Goal: Information Seeking & Learning: Learn about a topic

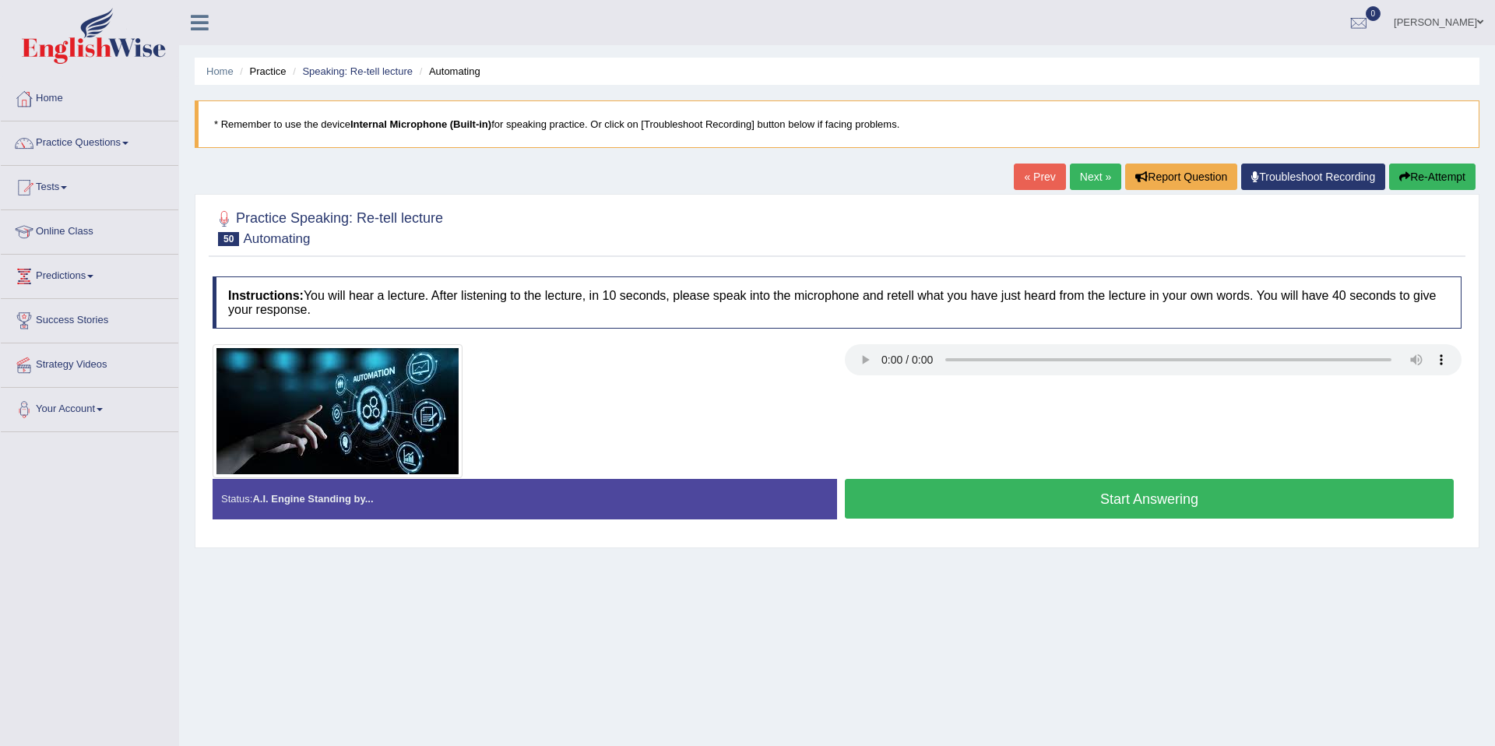
click at [128, 142] on span at bounding box center [125, 143] width 6 height 3
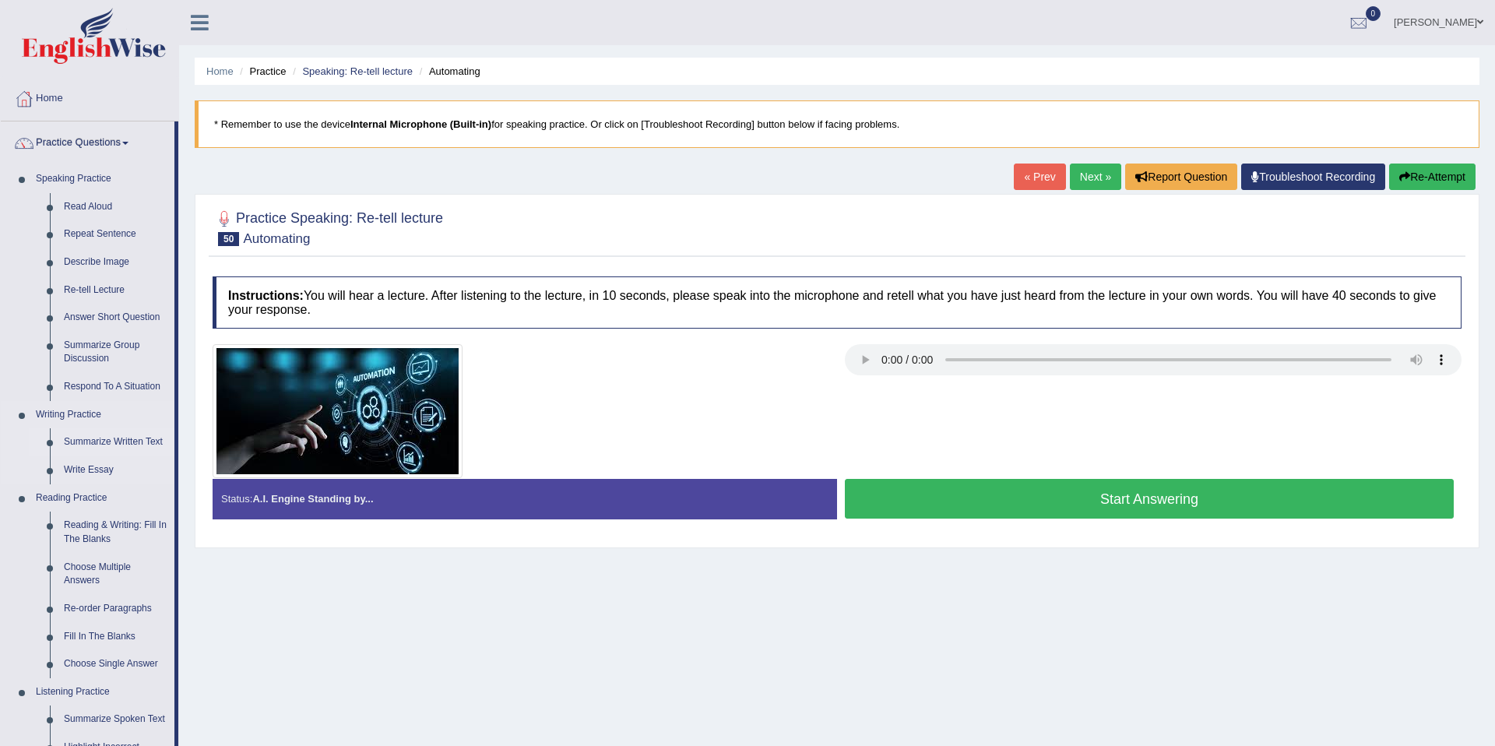
click at [97, 441] on link "Summarize Written Text" at bounding box center [116, 442] width 118 height 28
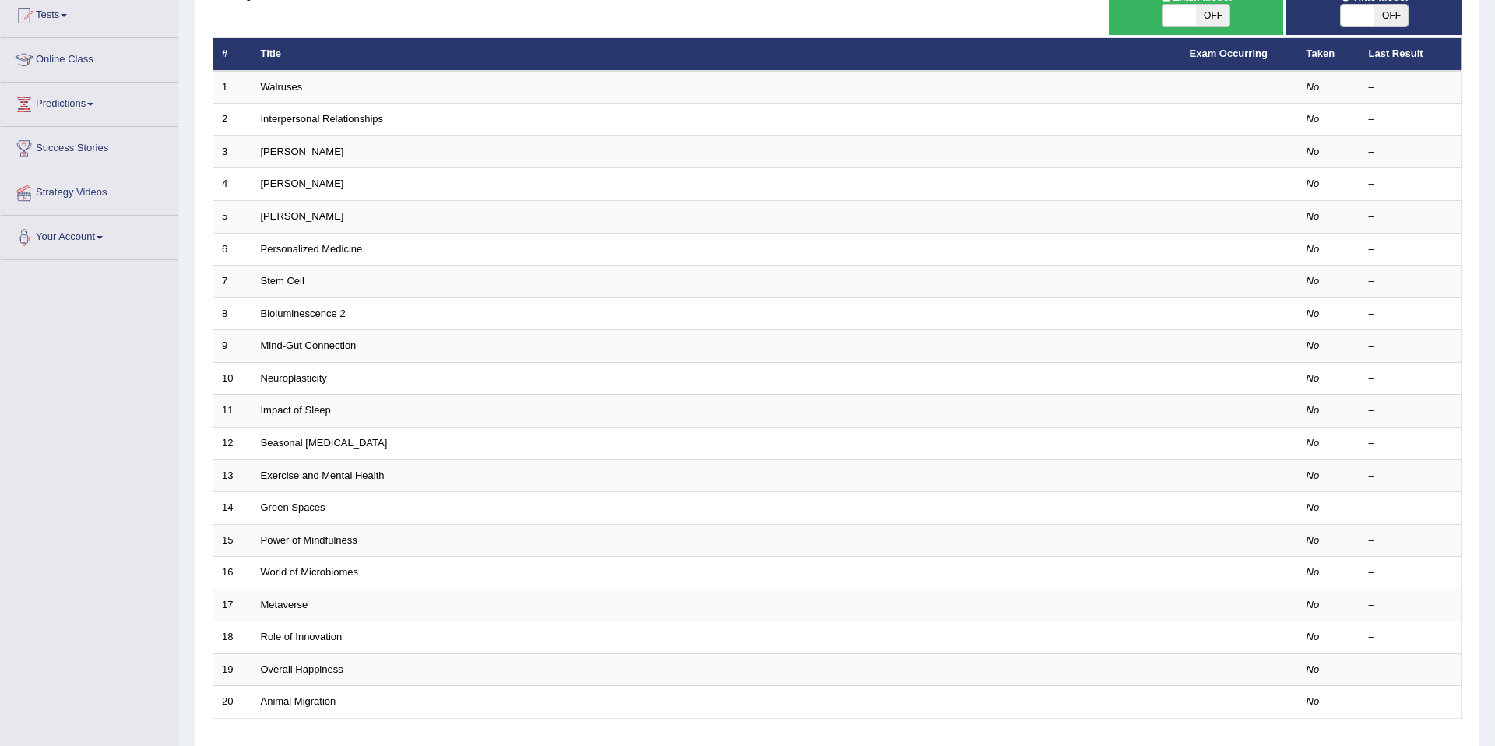
scroll to position [285, 0]
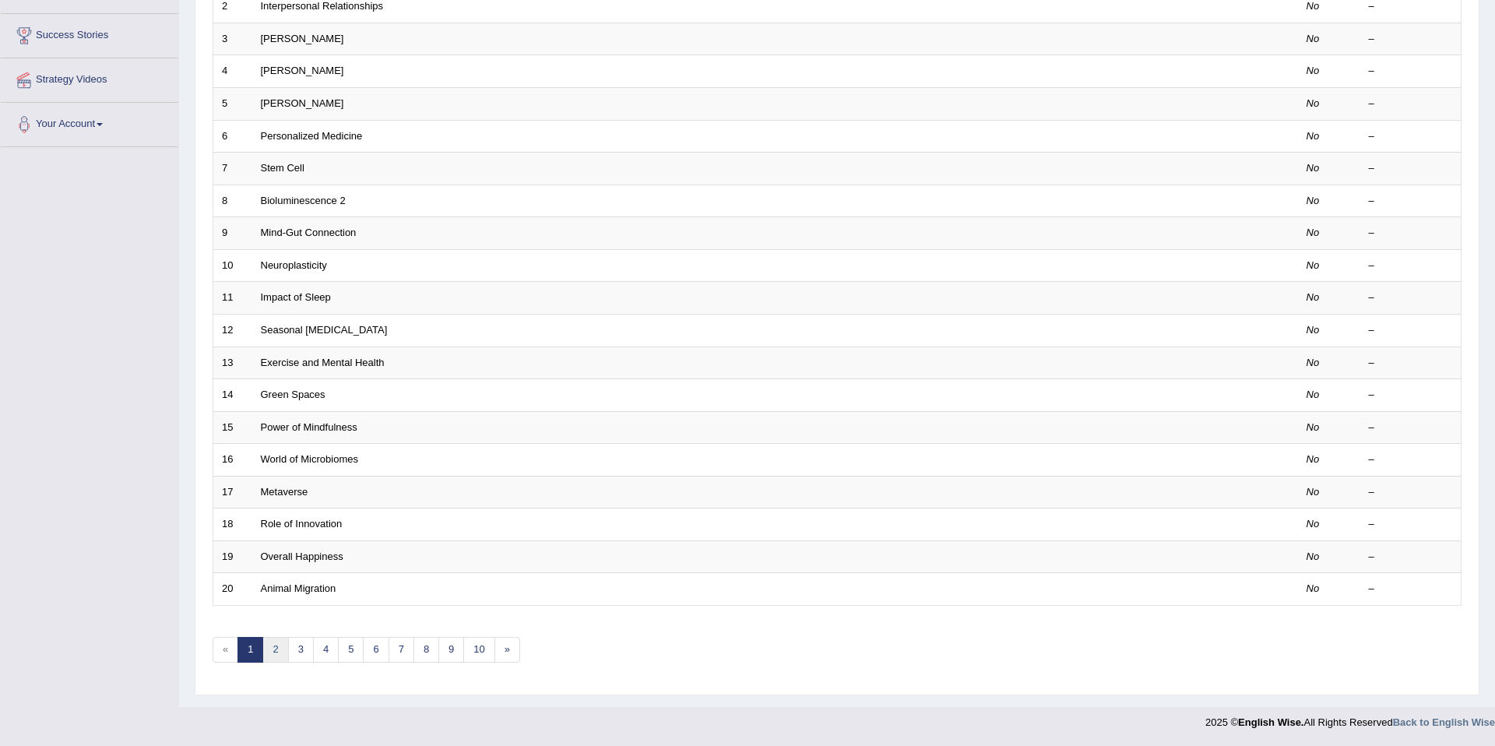
click at [279, 649] on link "2" at bounding box center [275, 650] width 26 height 26
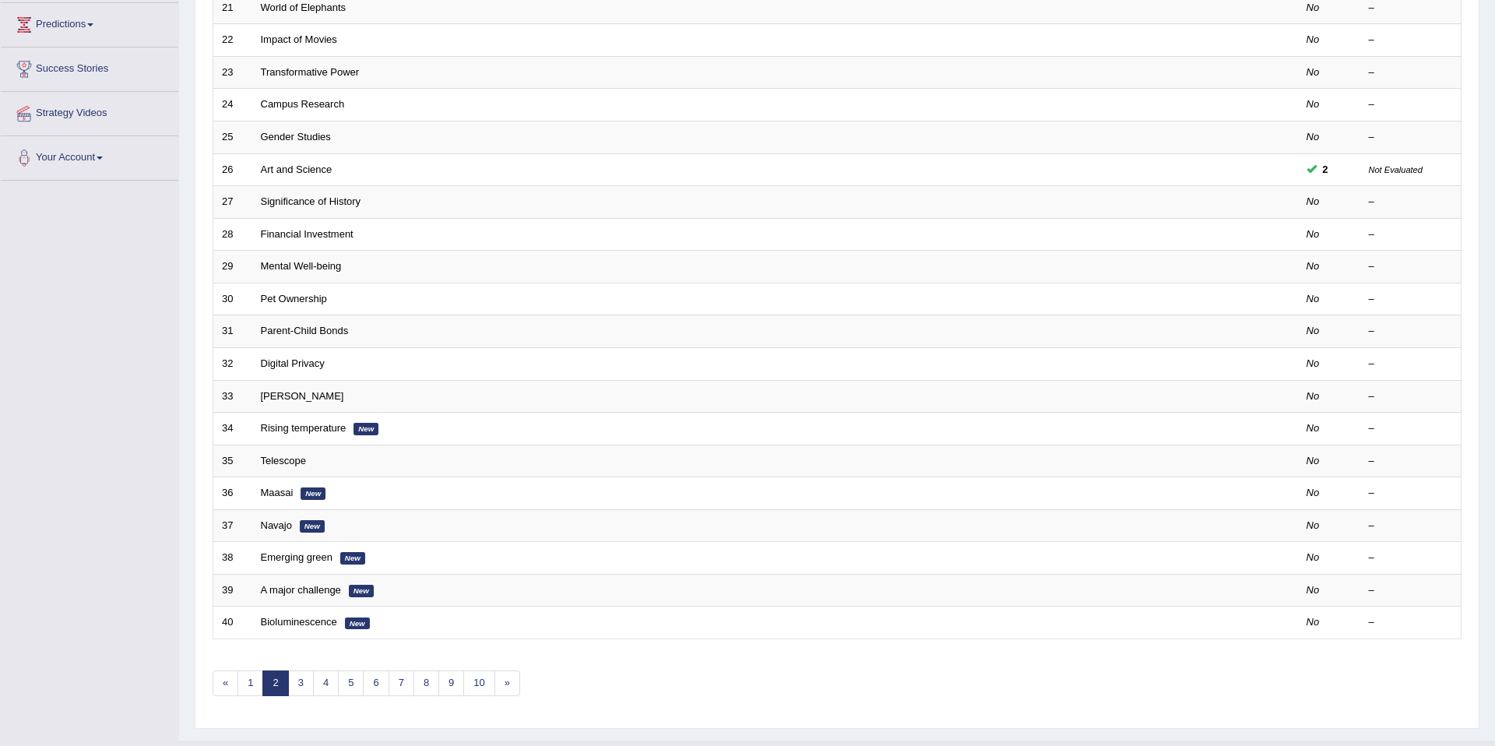
scroll to position [285, 0]
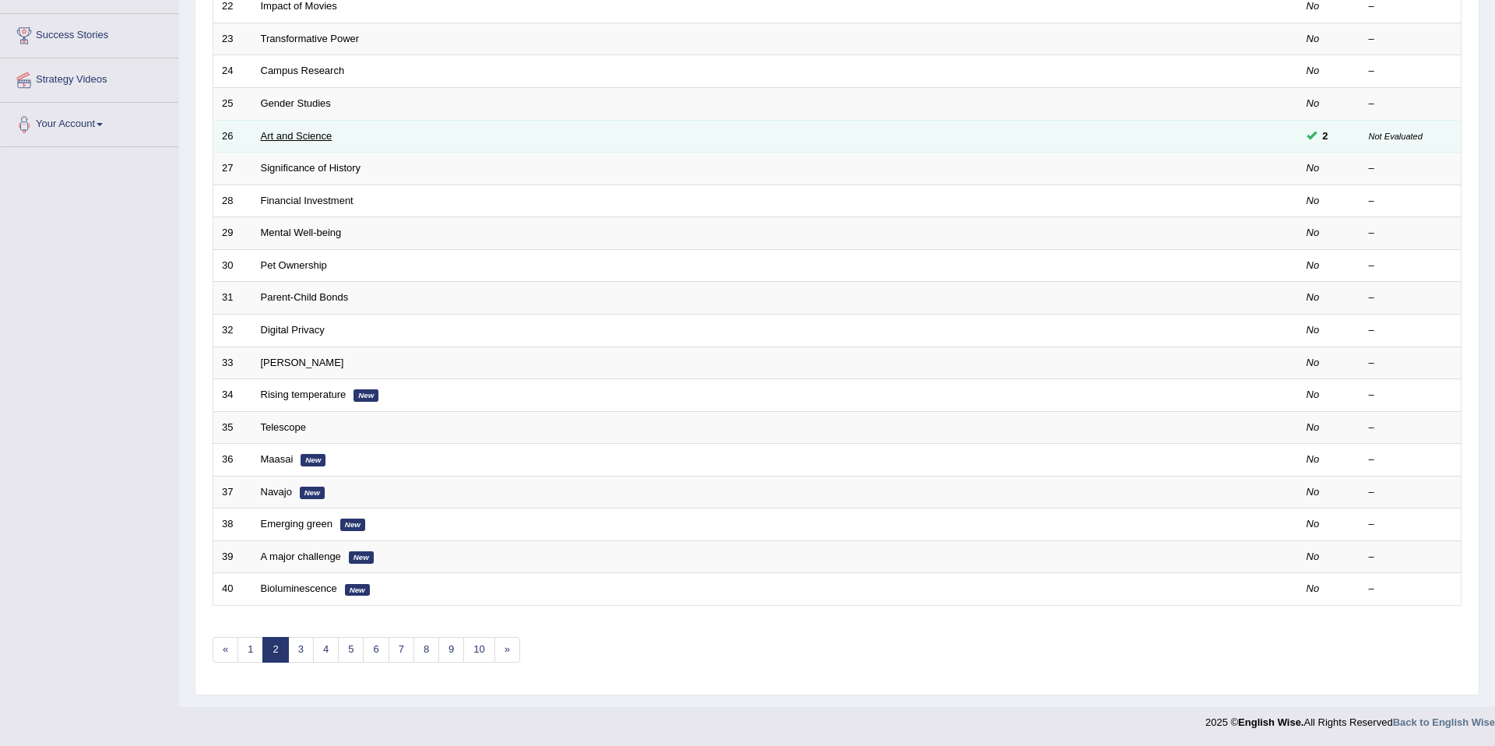
click at [323, 137] on link "Art and Science" at bounding box center [297, 136] width 72 height 12
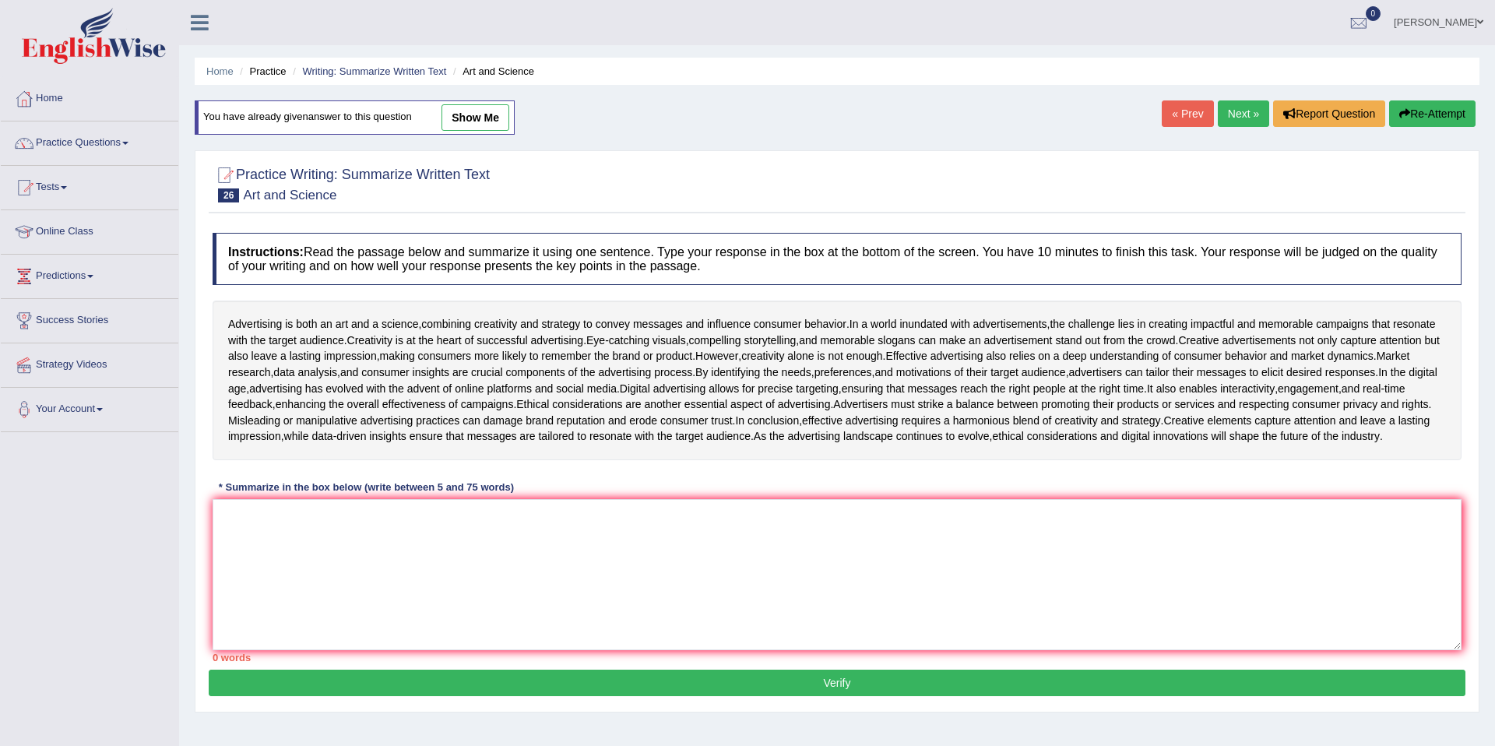
click at [467, 119] on link "show me" at bounding box center [475, 117] width 68 height 26
type textarea "Advertising combines creativity and strategy to influence consumer behavior thr…"
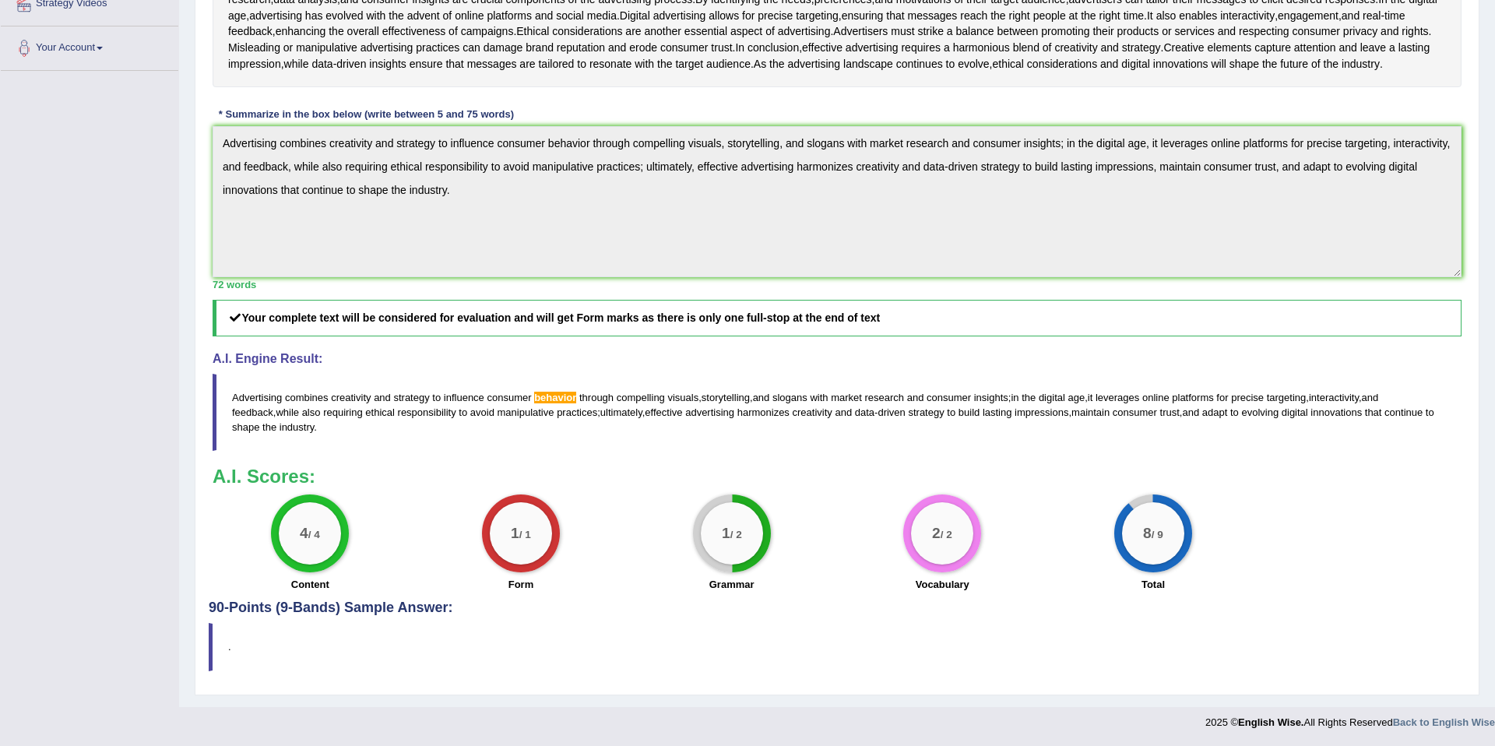
scroll to position [399, 0]
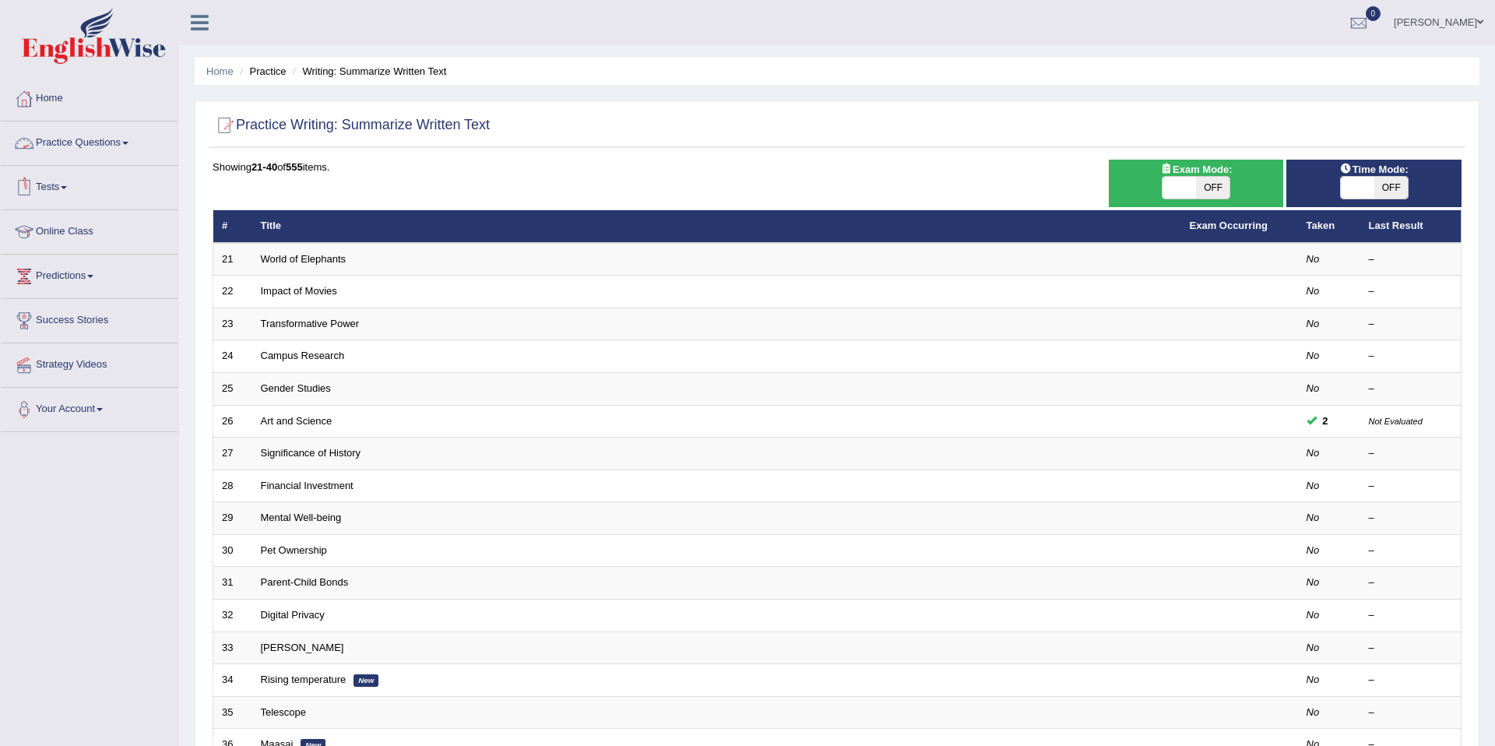
click at [127, 143] on link "Practice Questions" at bounding box center [90, 140] width 178 height 39
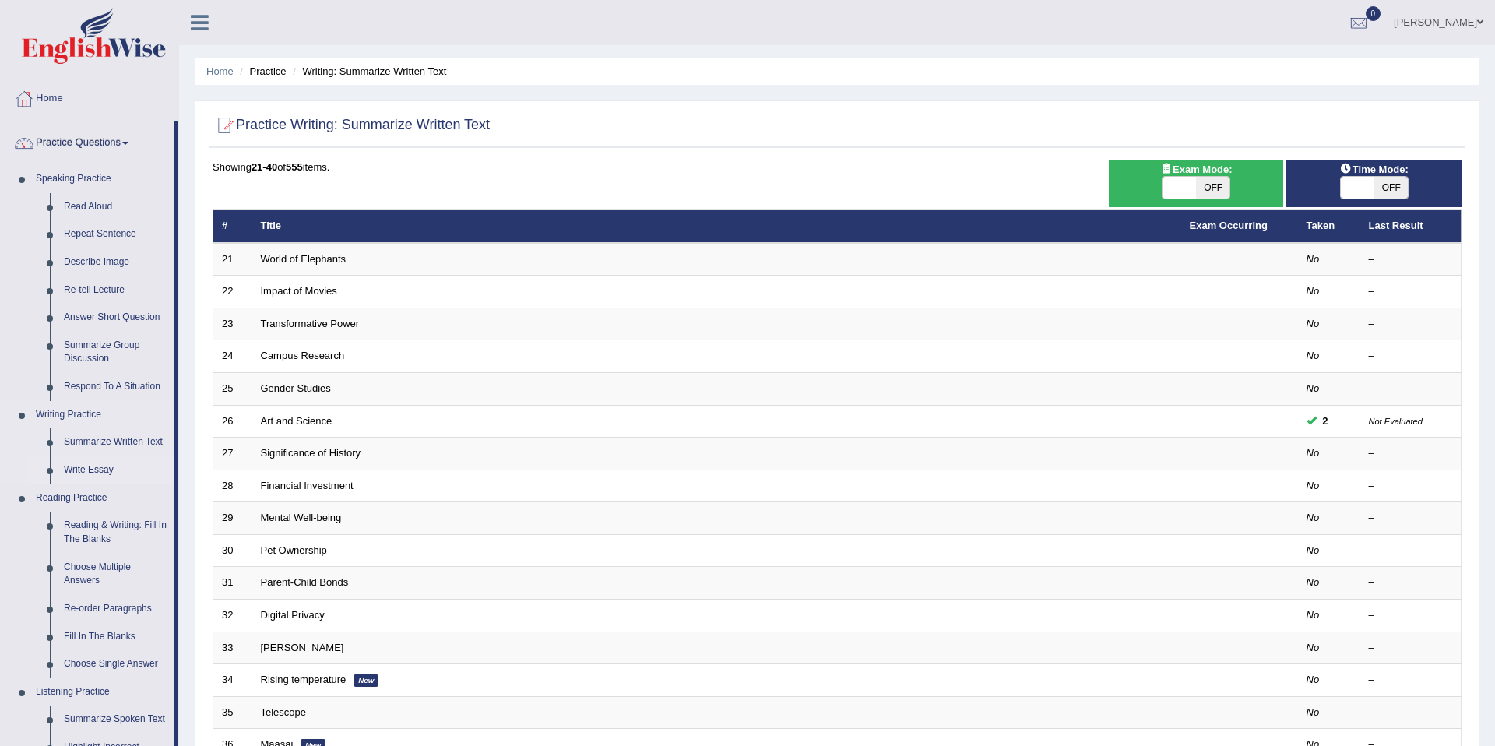
click at [93, 474] on link "Write Essay" at bounding box center [116, 470] width 118 height 28
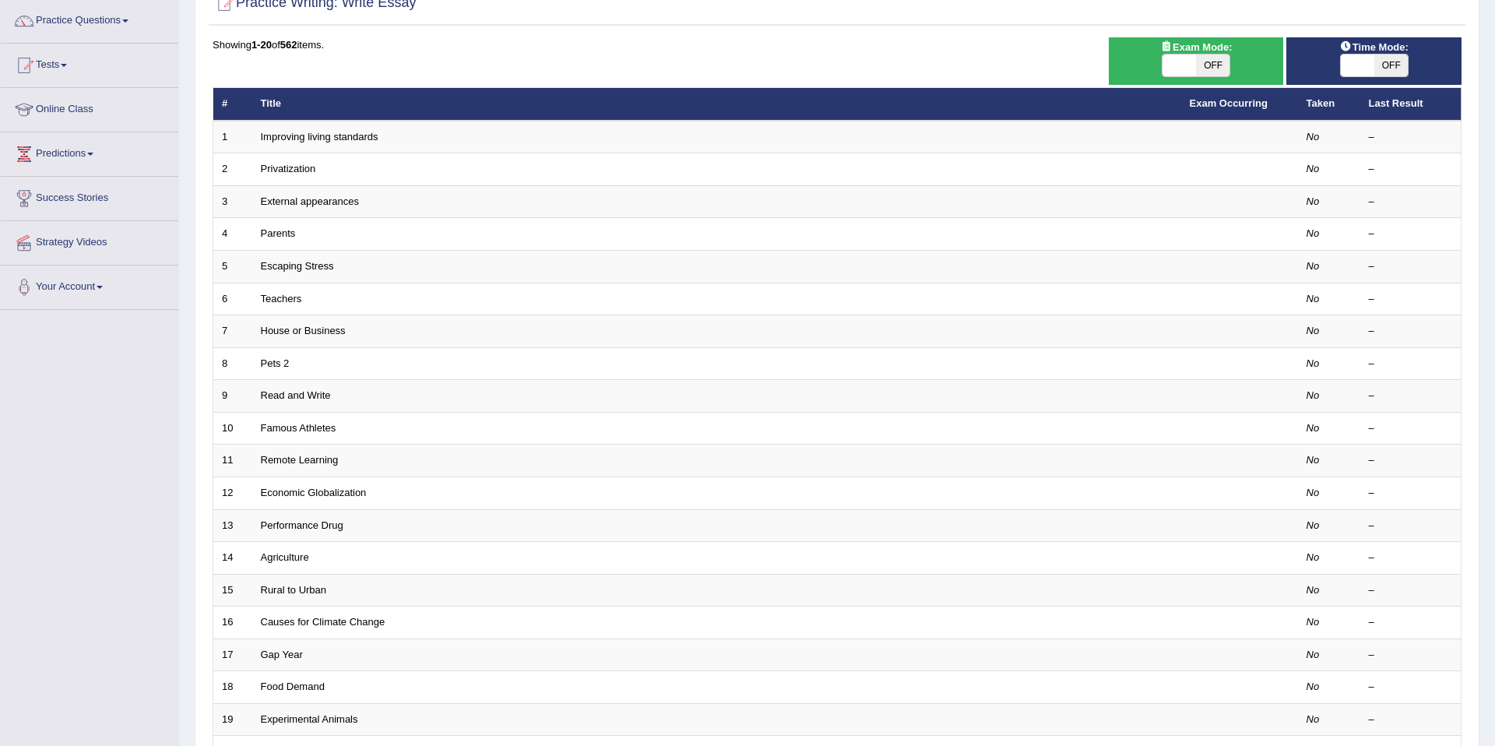
scroll to position [119, 0]
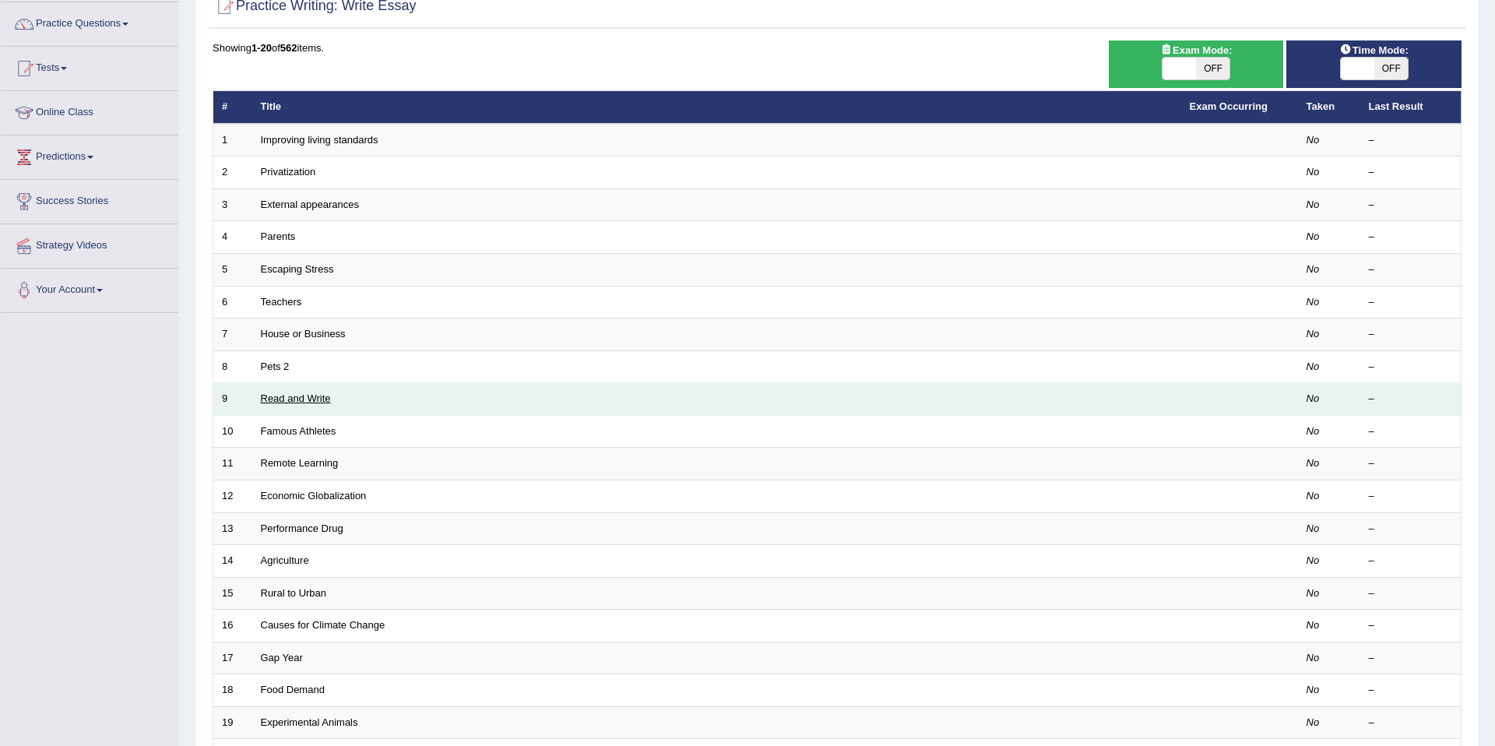
click at [308, 393] on link "Read and Write" at bounding box center [296, 398] width 70 height 12
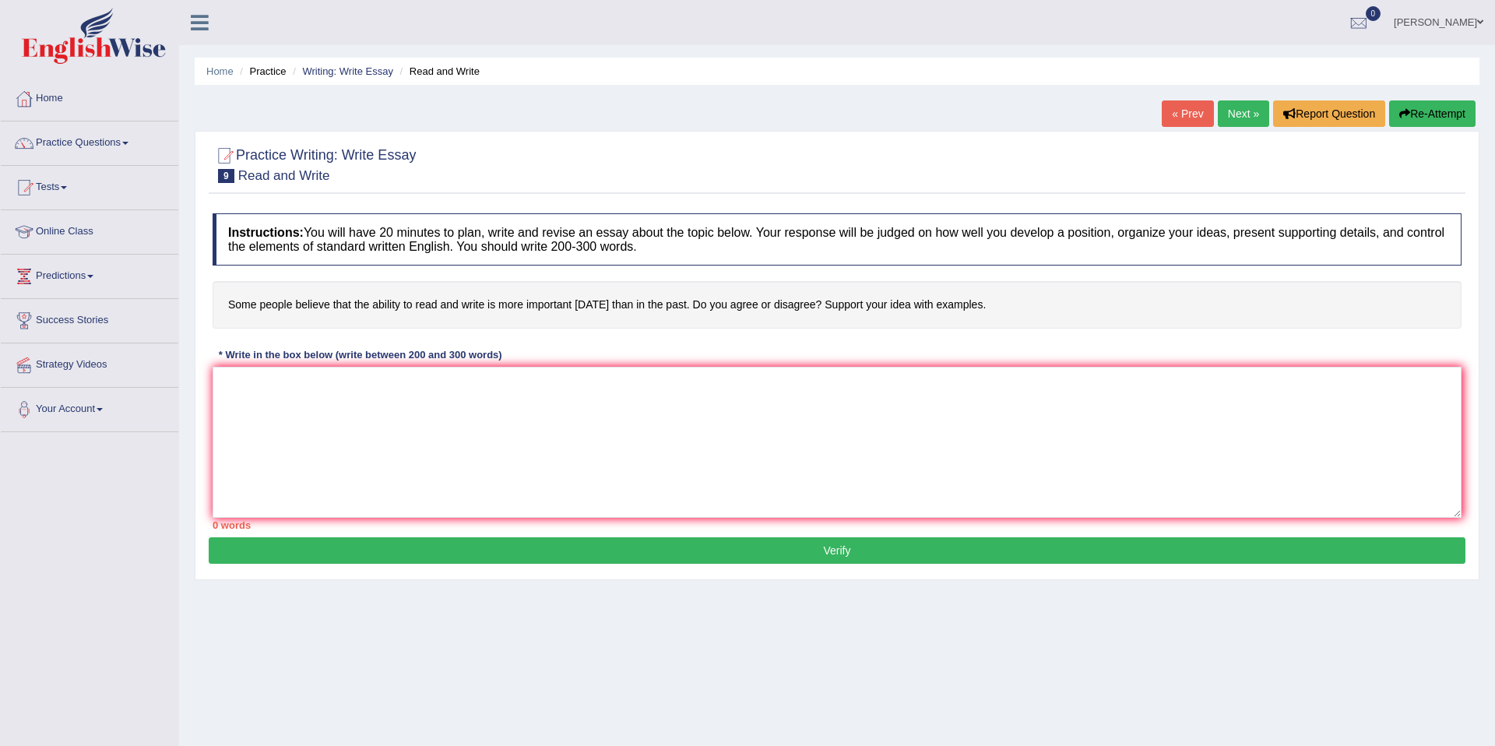
click at [1237, 113] on link "Next »" at bounding box center [1243, 113] width 51 height 26
click at [132, 146] on link "Practice Questions" at bounding box center [90, 140] width 178 height 39
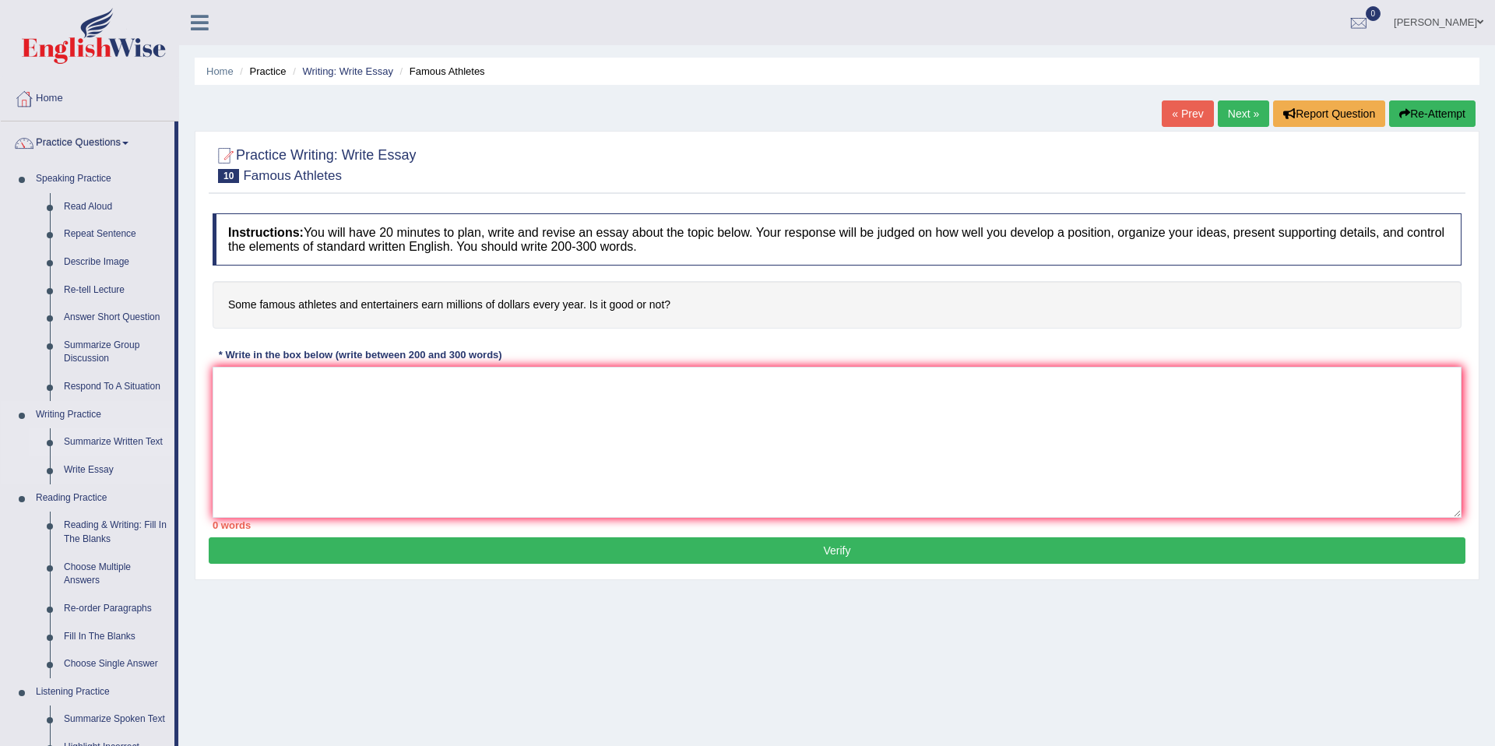
click at [107, 443] on link "Summarize Written Text" at bounding box center [116, 442] width 118 height 28
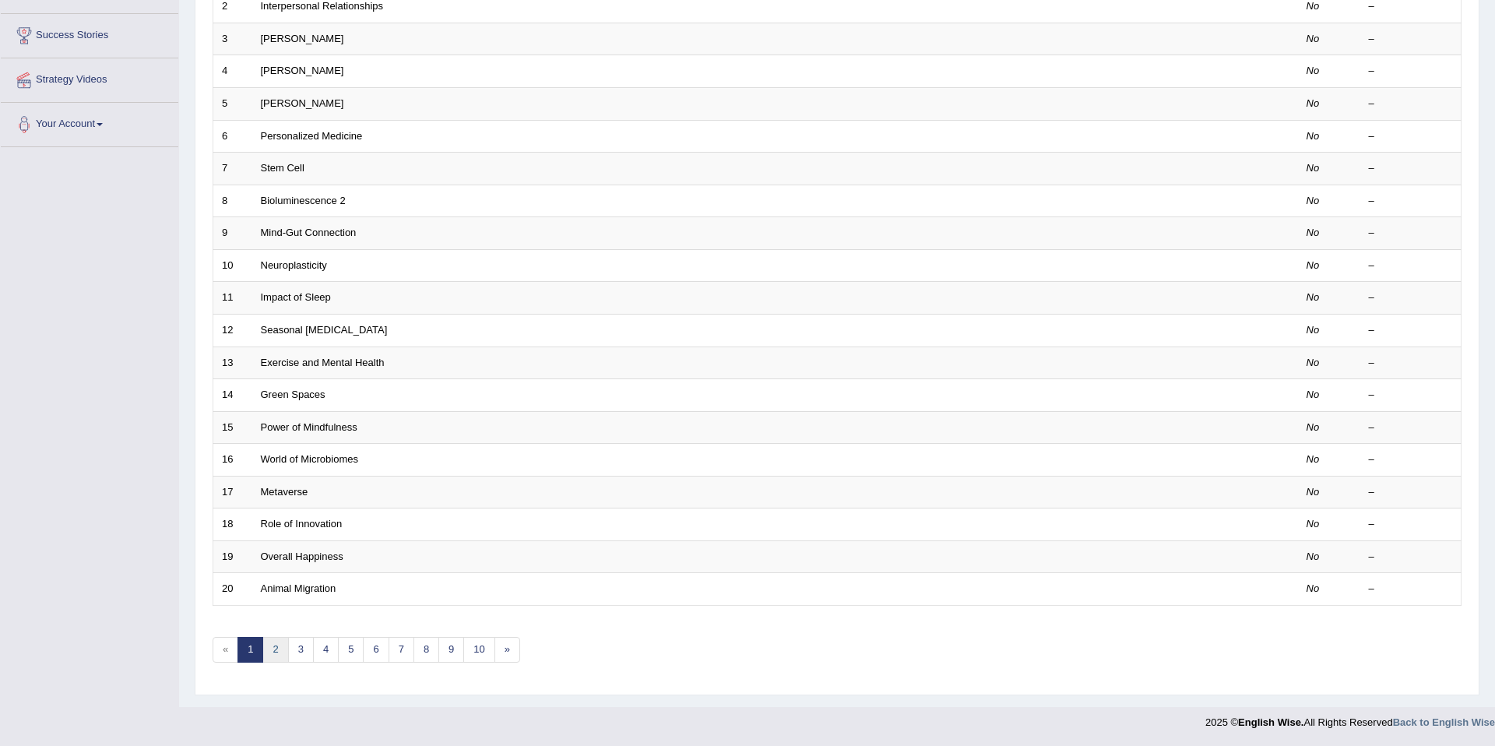
click at [280, 649] on link "2" at bounding box center [275, 650] width 26 height 26
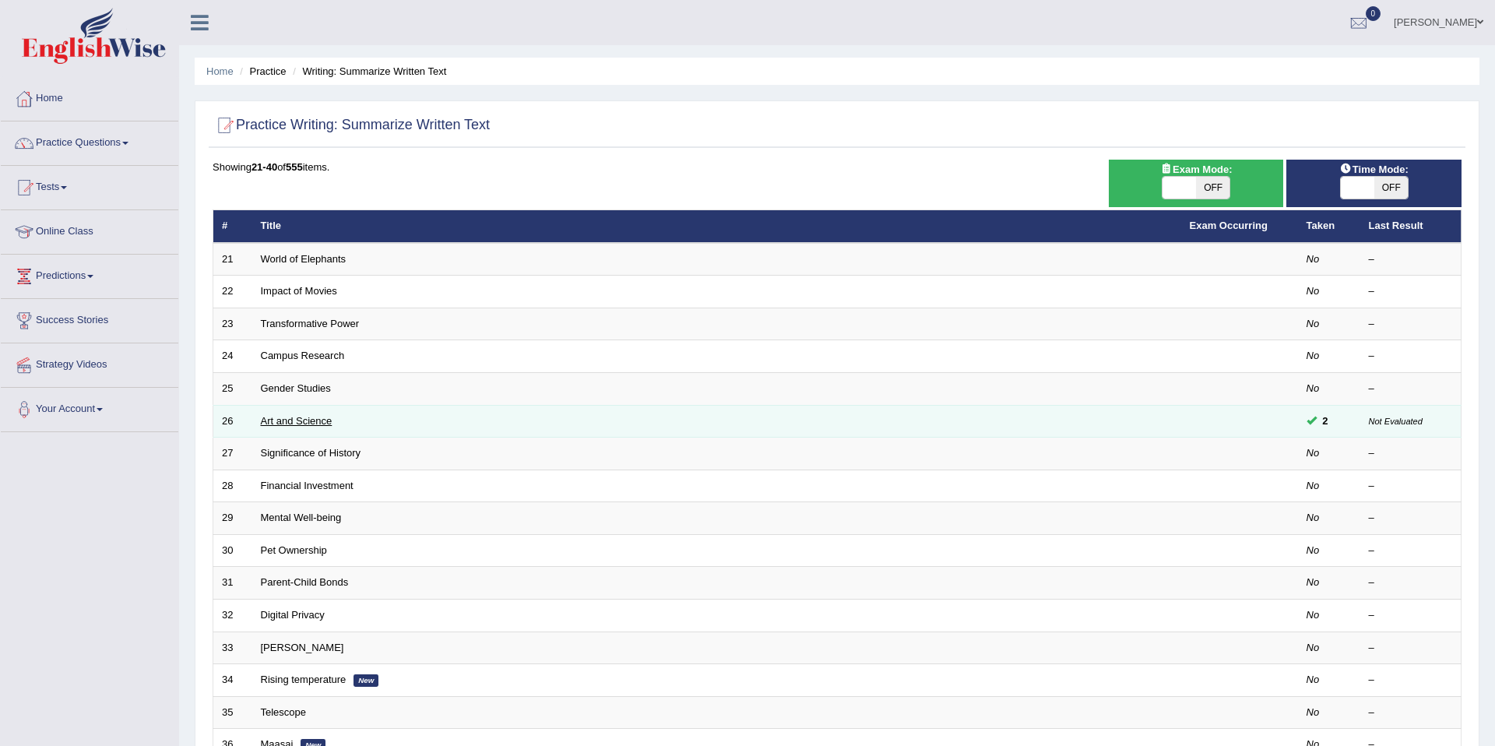
click at [326, 422] on link "Art and Science" at bounding box center [297, 421] width 72 height 12
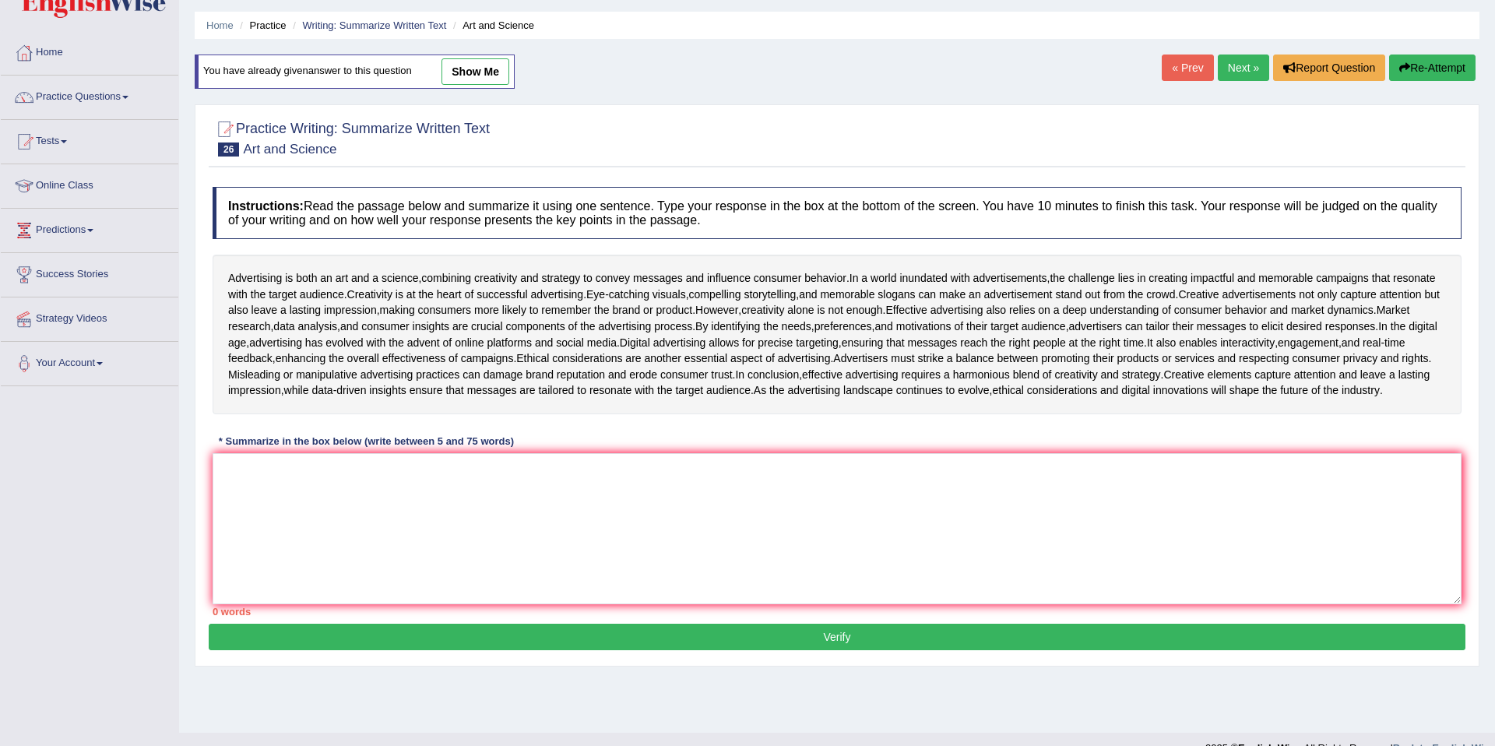
scroll to position [40, 0]
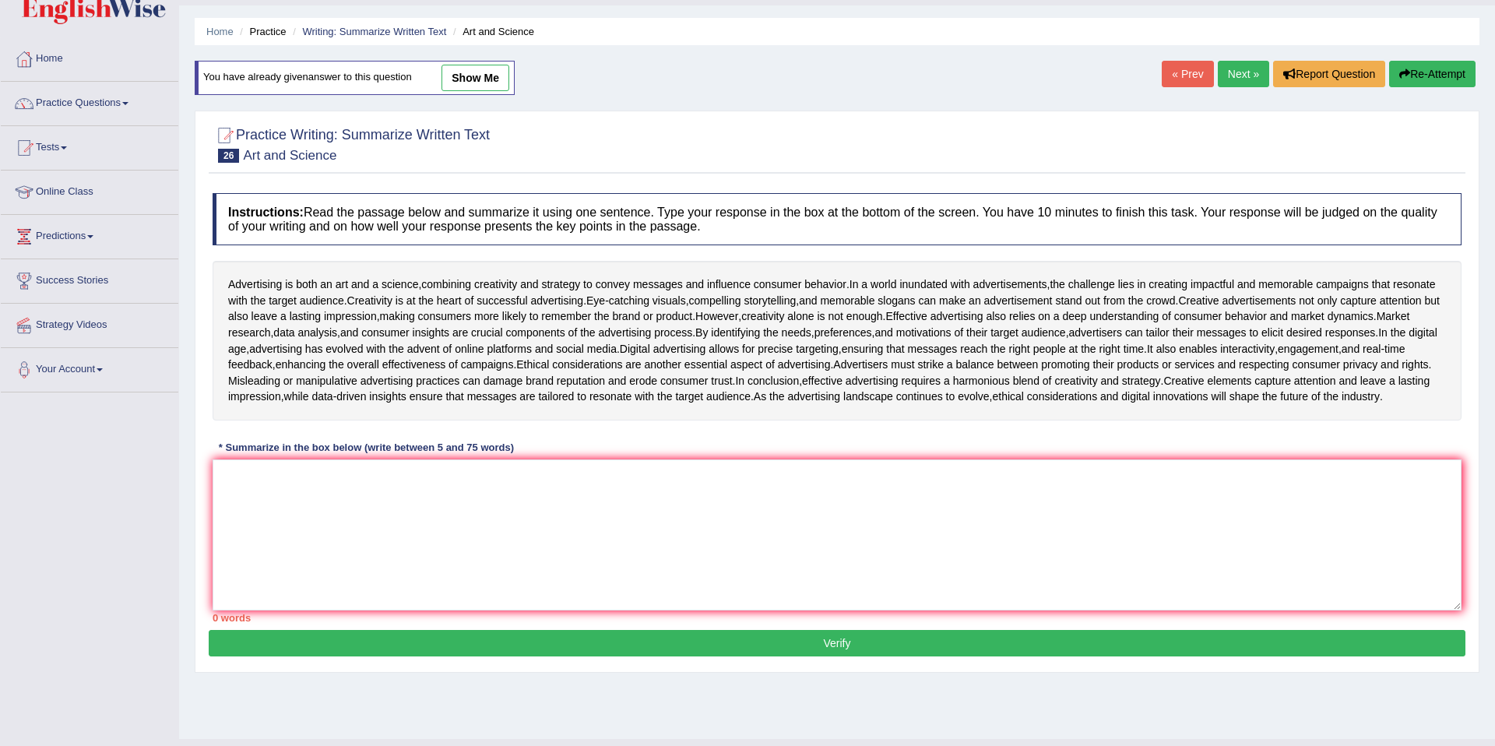
click at [470, 83] on link "show me" at bounding box center [475, 78] width 68 height 26
type textarea "Advertising combines creativity and strategy to influence consumer behavior thr…"
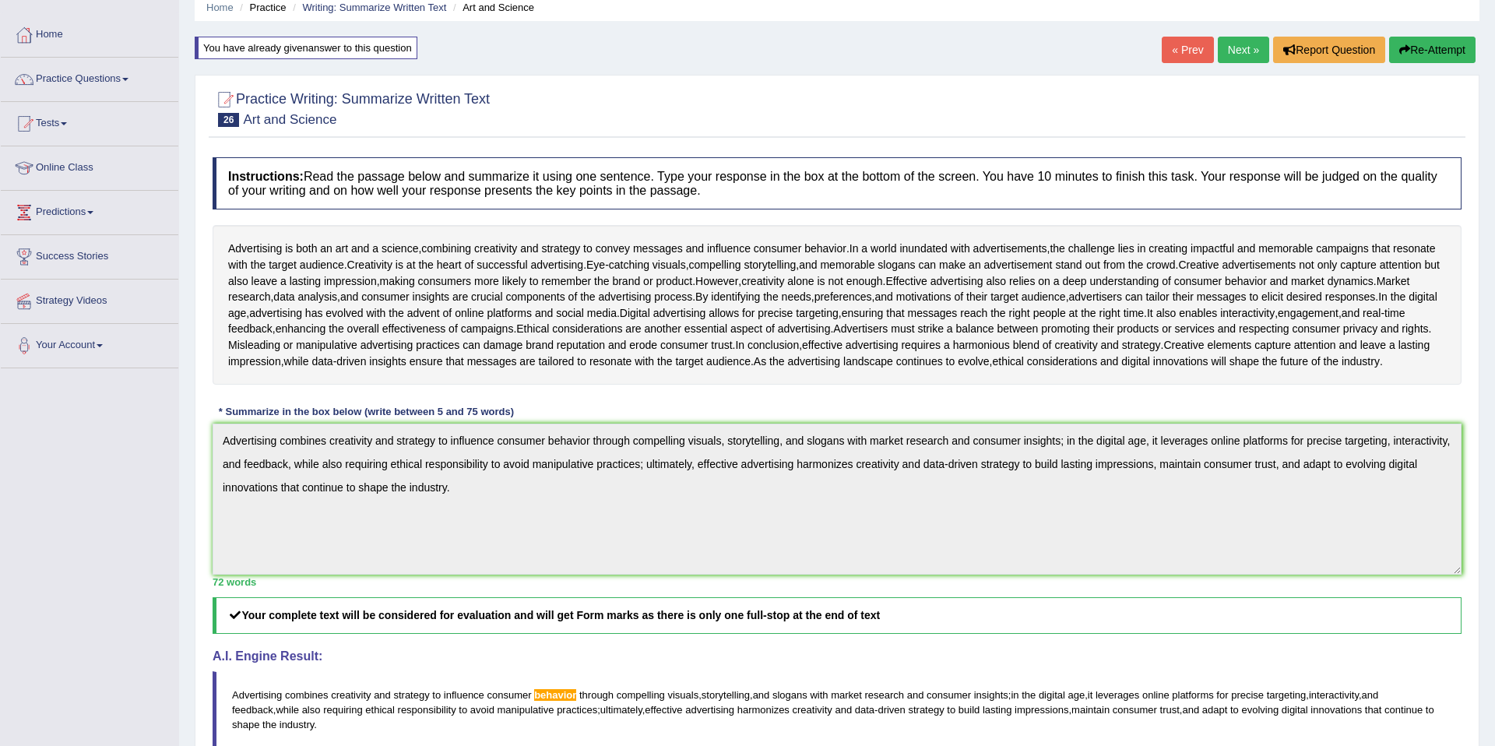
scroll to position [63, 0]
click at [1233, 56] on link "Next »" at bounding box center [1243, 50] width 51 height 26
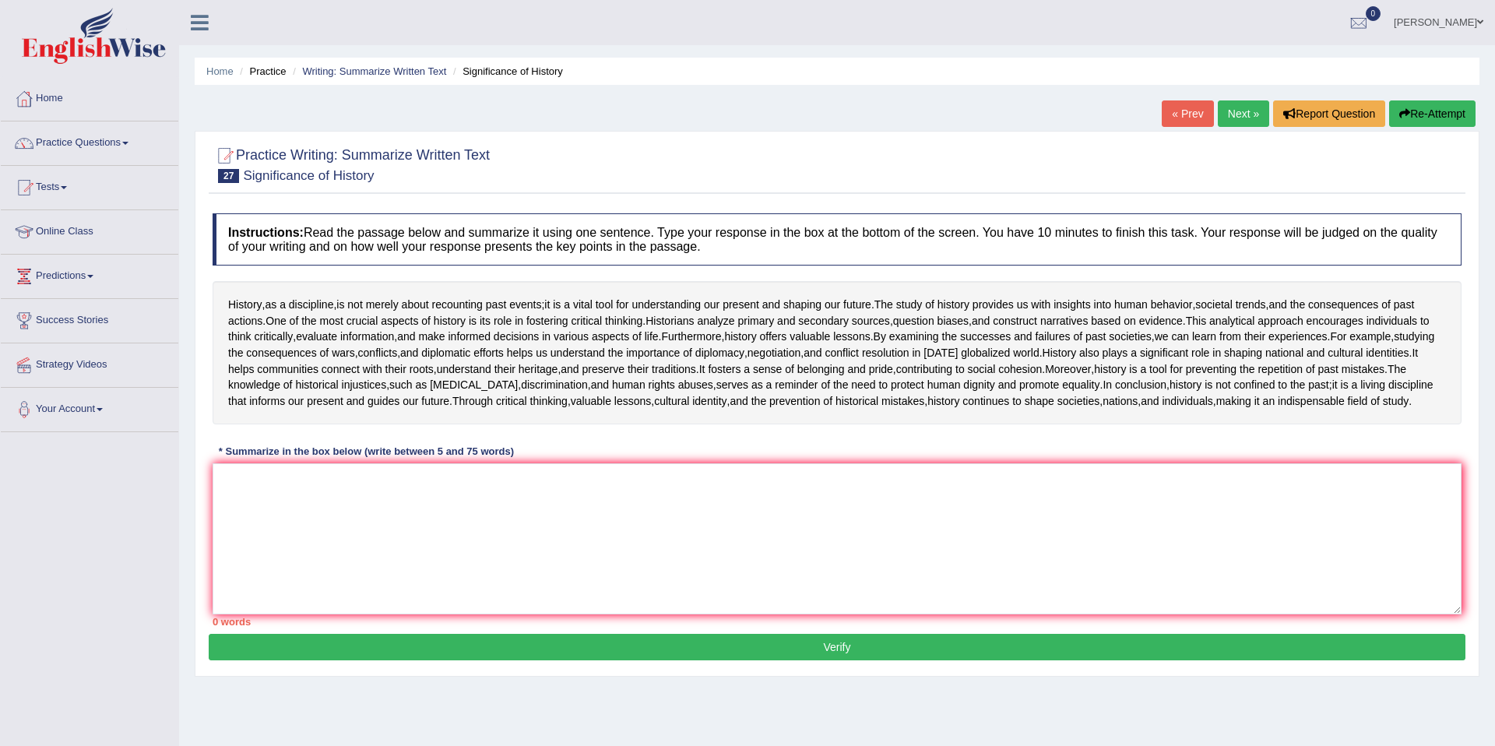
drag, startPoint x: 228, startPoint y: 304, endPoint x: 292, endPoint y: 320, distance: 65.9
click at [292, 319] on div "History , as a discipline , is not merely about recounting past events ; it is …" at bounding box center [837, 352] width 1249 height 143
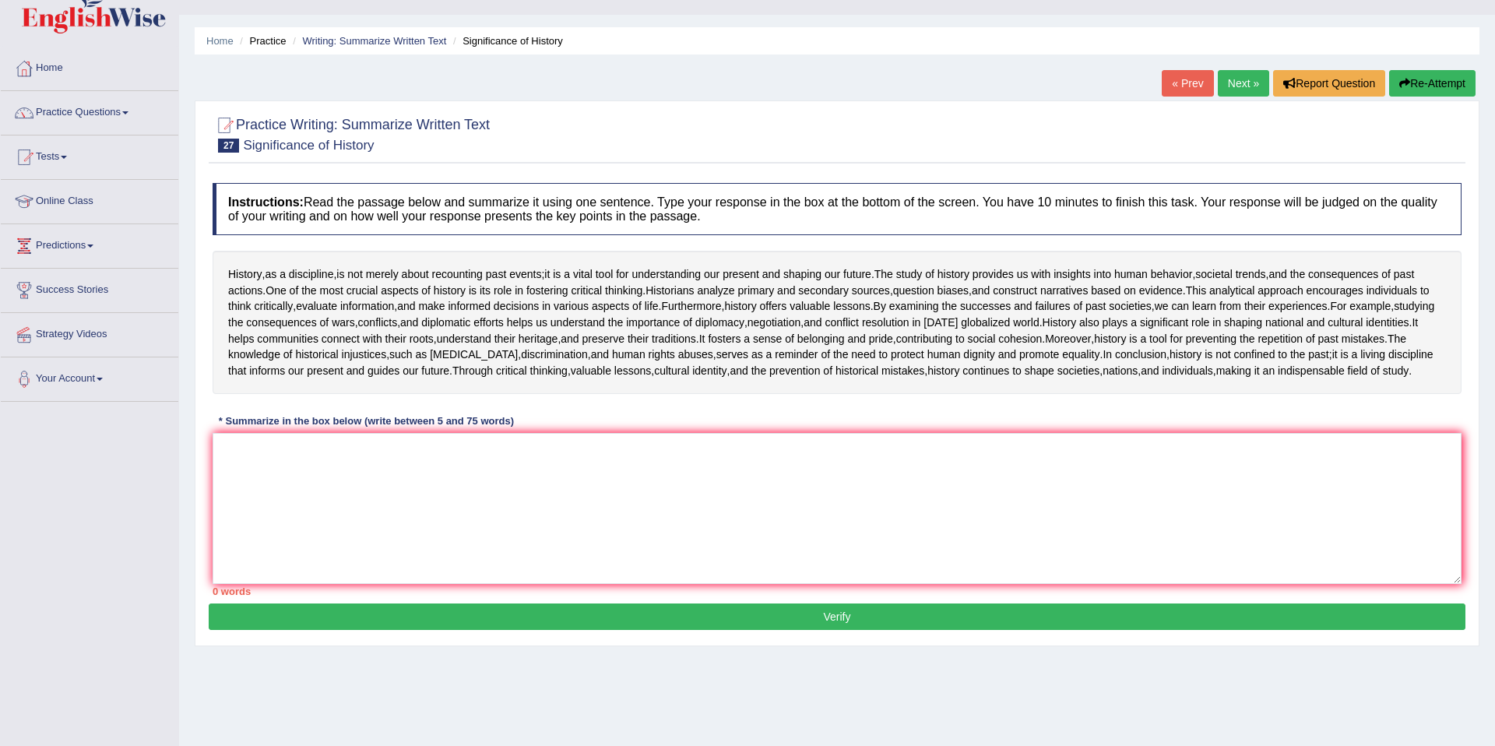
scroll to position [32, 0]
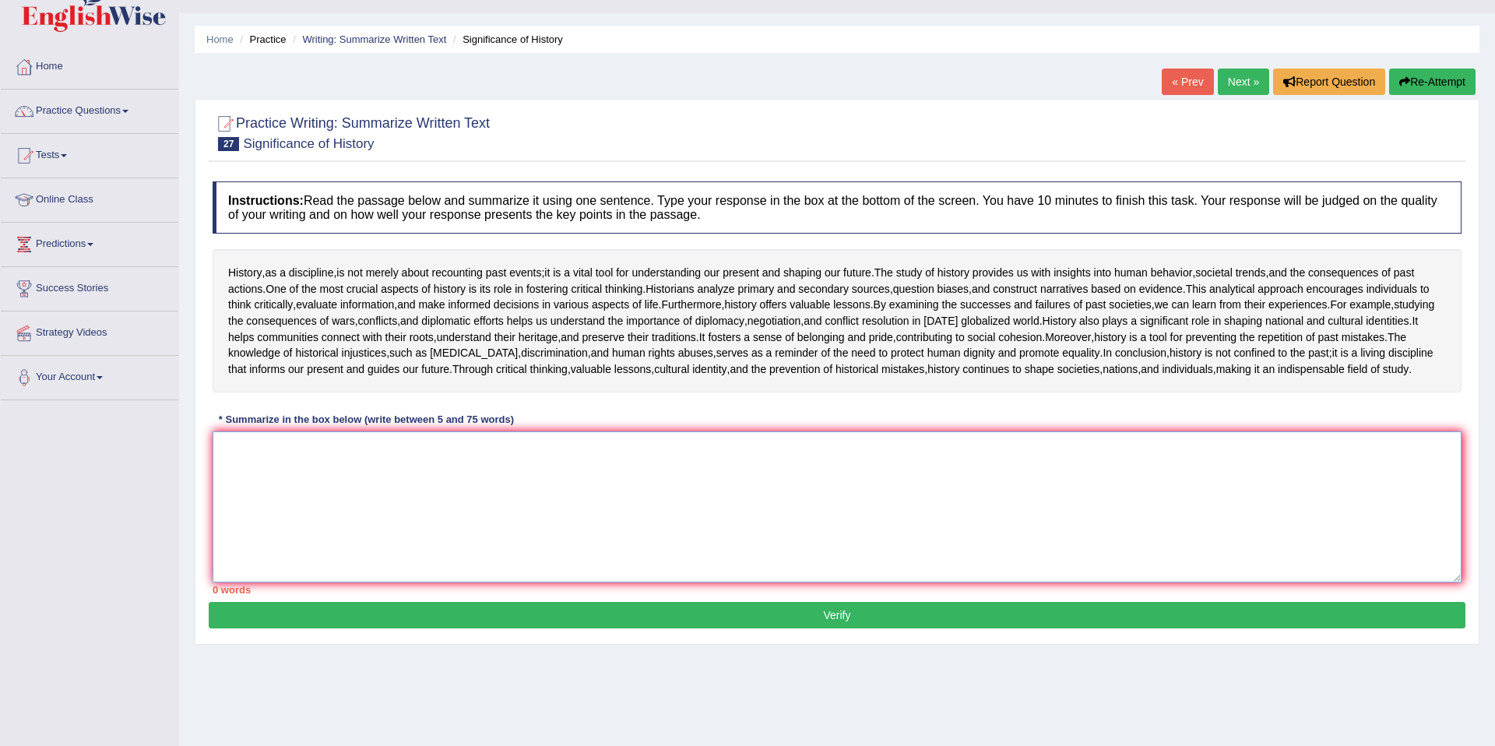
click at [310, 582] on textarea at bounding box center [837, 506] width 1249 height 151
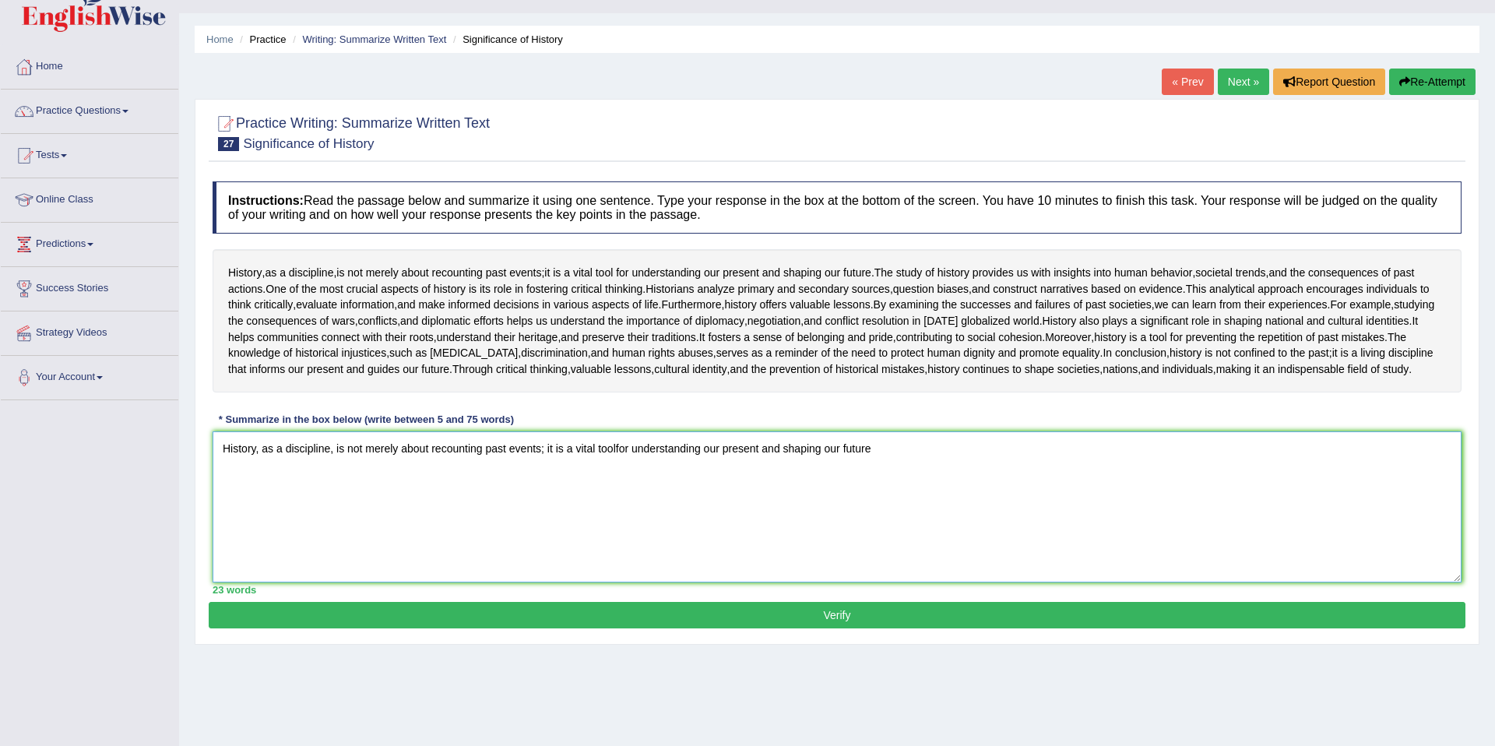
click at [624, 582] on textarea "History, as a discipline, is not merely about recounting past events; it is a v…" at bounding box center [837, 506] width 1249 height 151
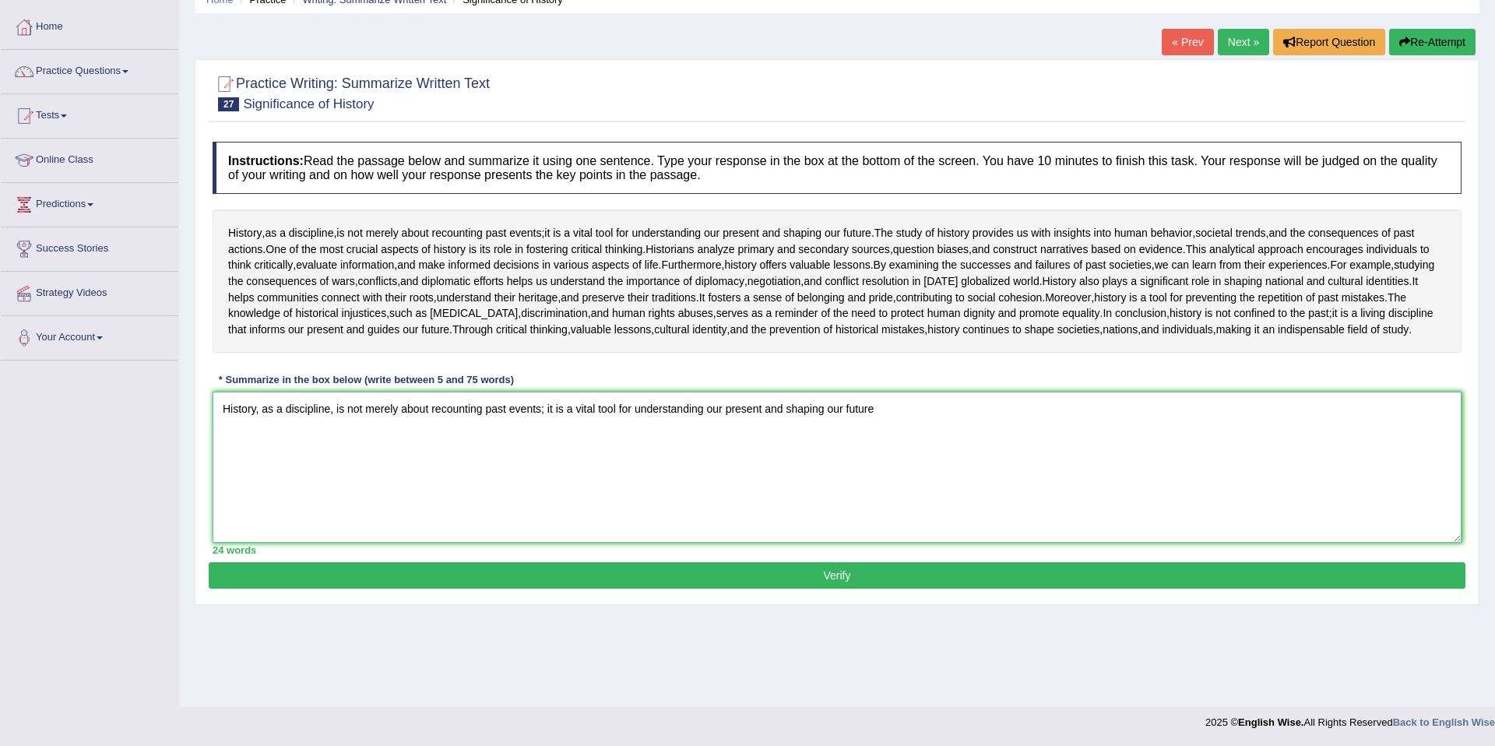
scroll to position [142, 0]
click at [893, 503] on textarea "History, as a discipline, is not merely about recounting past events; it is a v…" at bounding box center [837, 467] width 1249 height 151
click at [223, 498] on textarea "History, as a discipline, is not merely about recounting past events; it is a v…" at bounding box center [837, 467] width 1249 height 151
paste textarea "The increasing influence of (essay topic) on our lives has ignited numerous dis…"
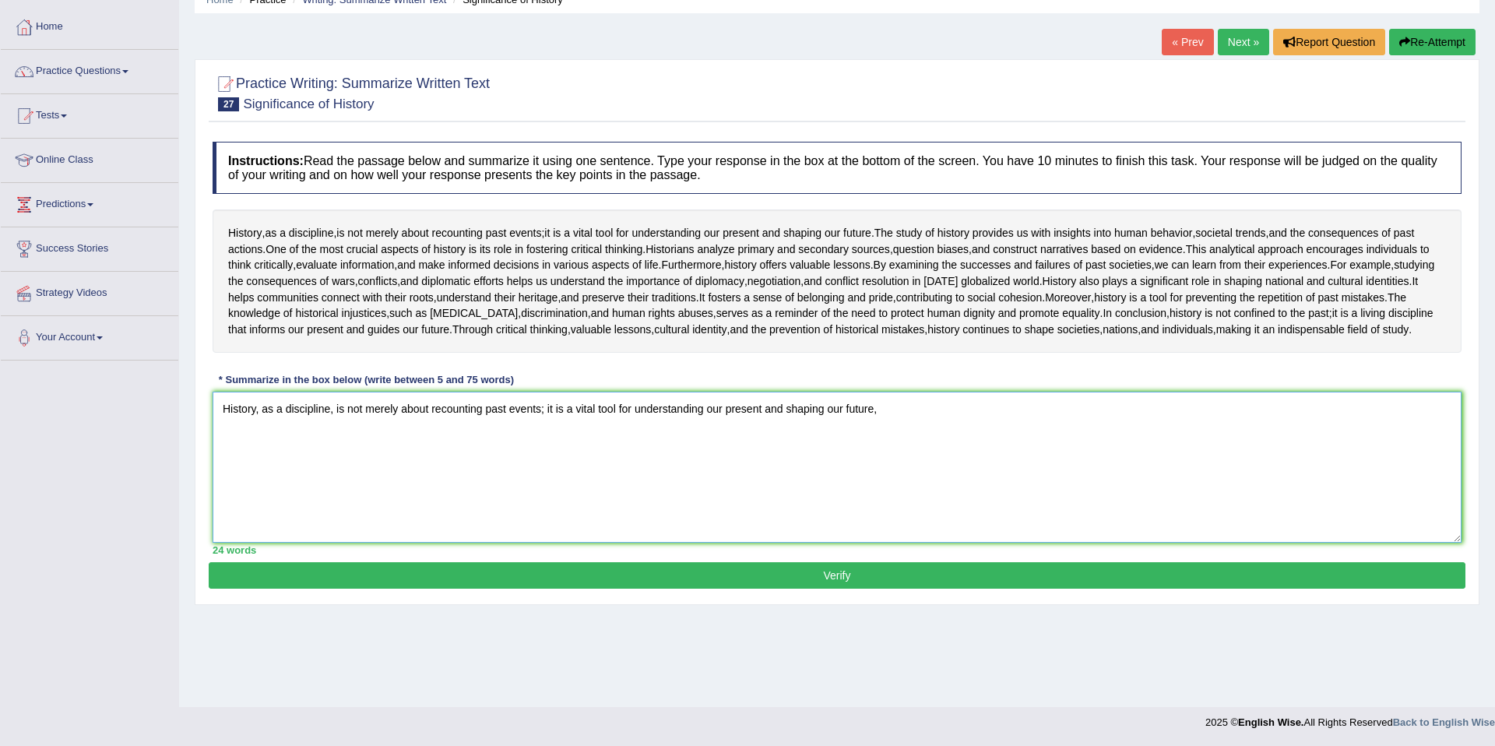
scroll to position [0, 0]
click at [226, 501] on textarea "History, as a discipline, is not merely about recounting past events; it is a v…" at bounding box center [837, 467] width 1249 height 151
click at [221, 497] on textarea "History, as a discipline, is not merely about recounting past events; it is a v…" at bounding box center [837, 467] width 1249 height 151
paste textarea "The increasing influence of (essay topic) on our lives has ignited numerous dis…"
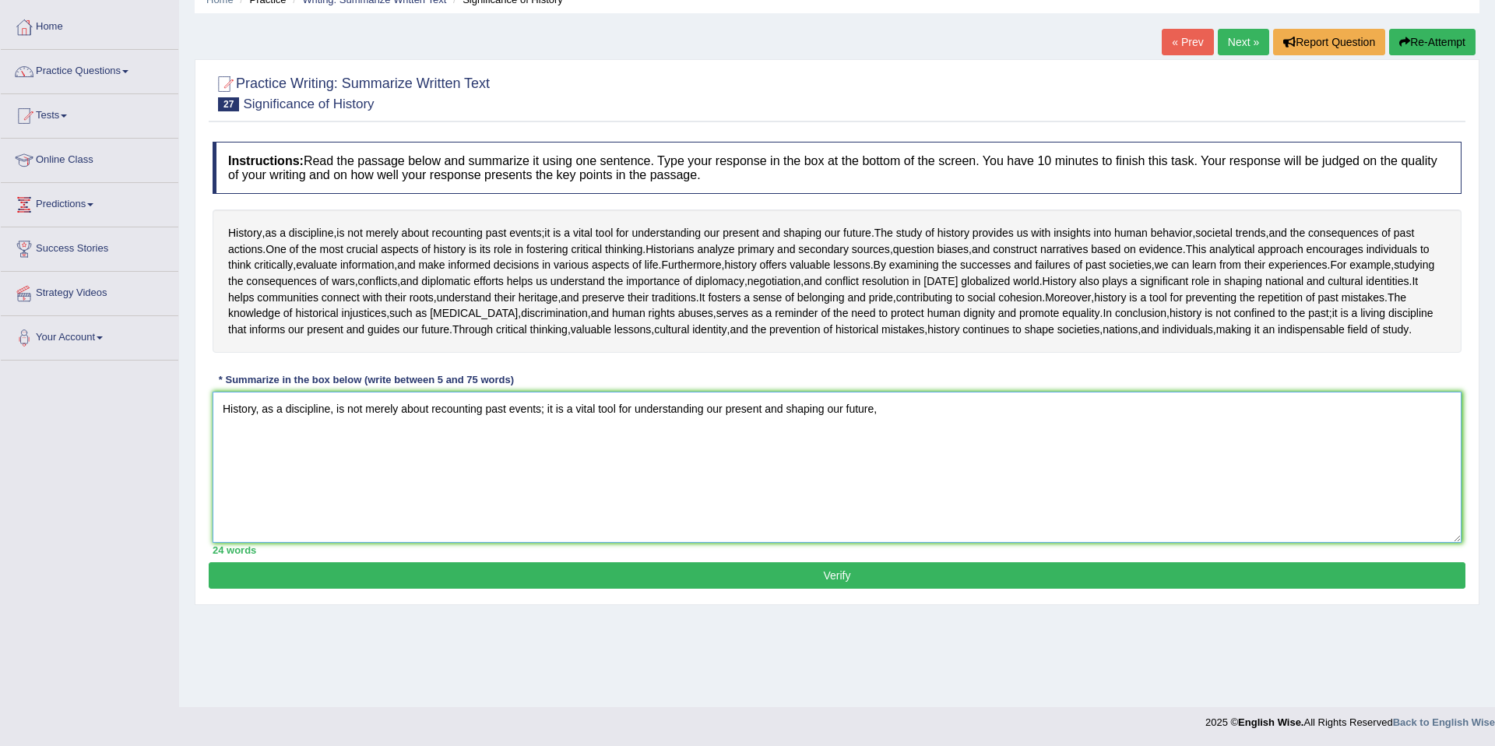
paste textarea "The passage outlines (main idea), explaining that (point 1orbackground), and fu…"
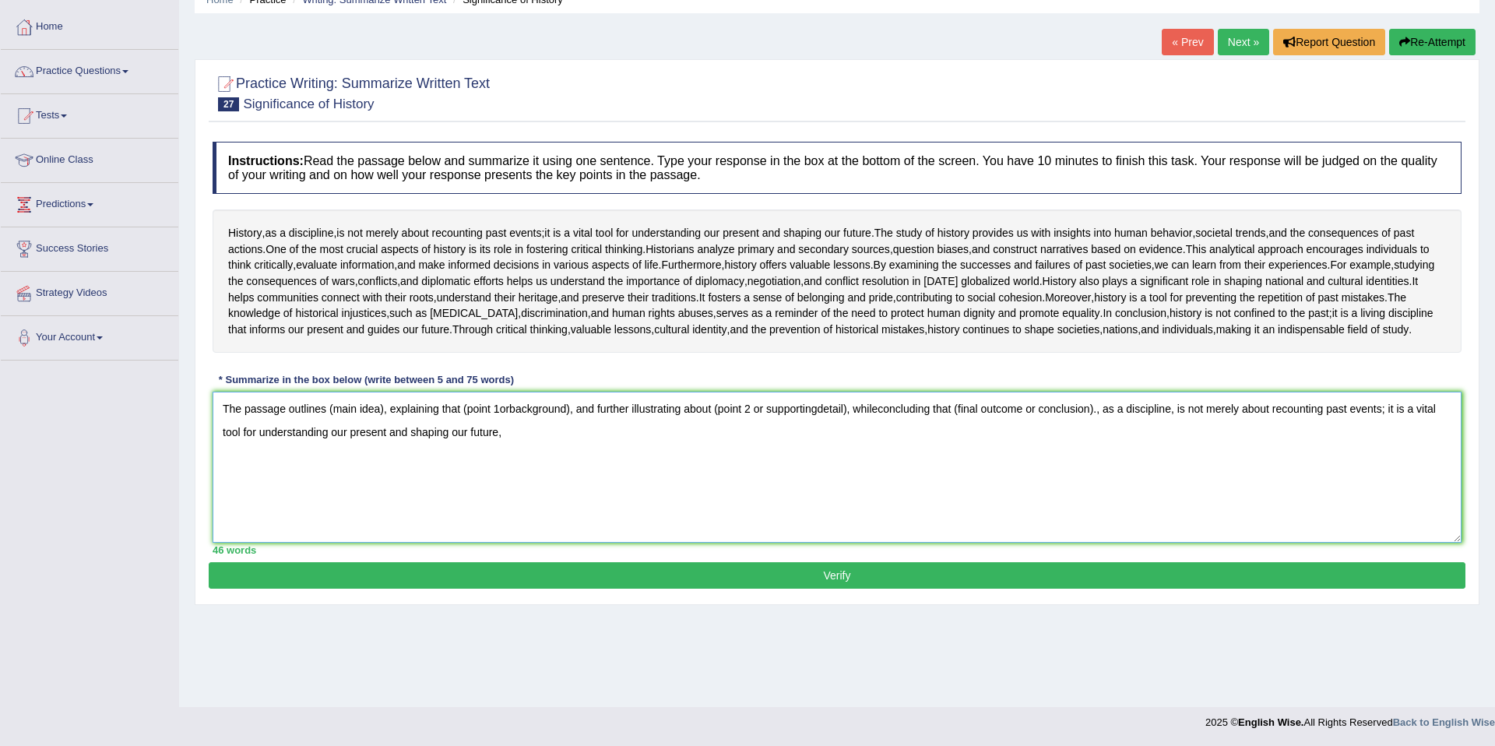
drag, startPoint x: 330, startPoint y: 501, endPoint x: 363, endPoint y: 501, distance: 32.7
click at [363, 501] on textarea "The passage outlines (main idea), explaining that (point 1orbackground), and fu…" at bounding box center [837, 467] width 1249 height 151
drag, startPoint x: 1111, startPoint y: 499, endPoint x: 1187, endPoint y: 561, distance: 98.5
click at [1187, 543] on textarea "The passage outlines (main idea), explaining that (point 1orbackground), and fu…" at bounding box center [837, 467] width 1249 height 151
drag, startPoint x: 331, startPoint y: 500, endPoint x: 382, endPoint y: 500, distance: 51.4
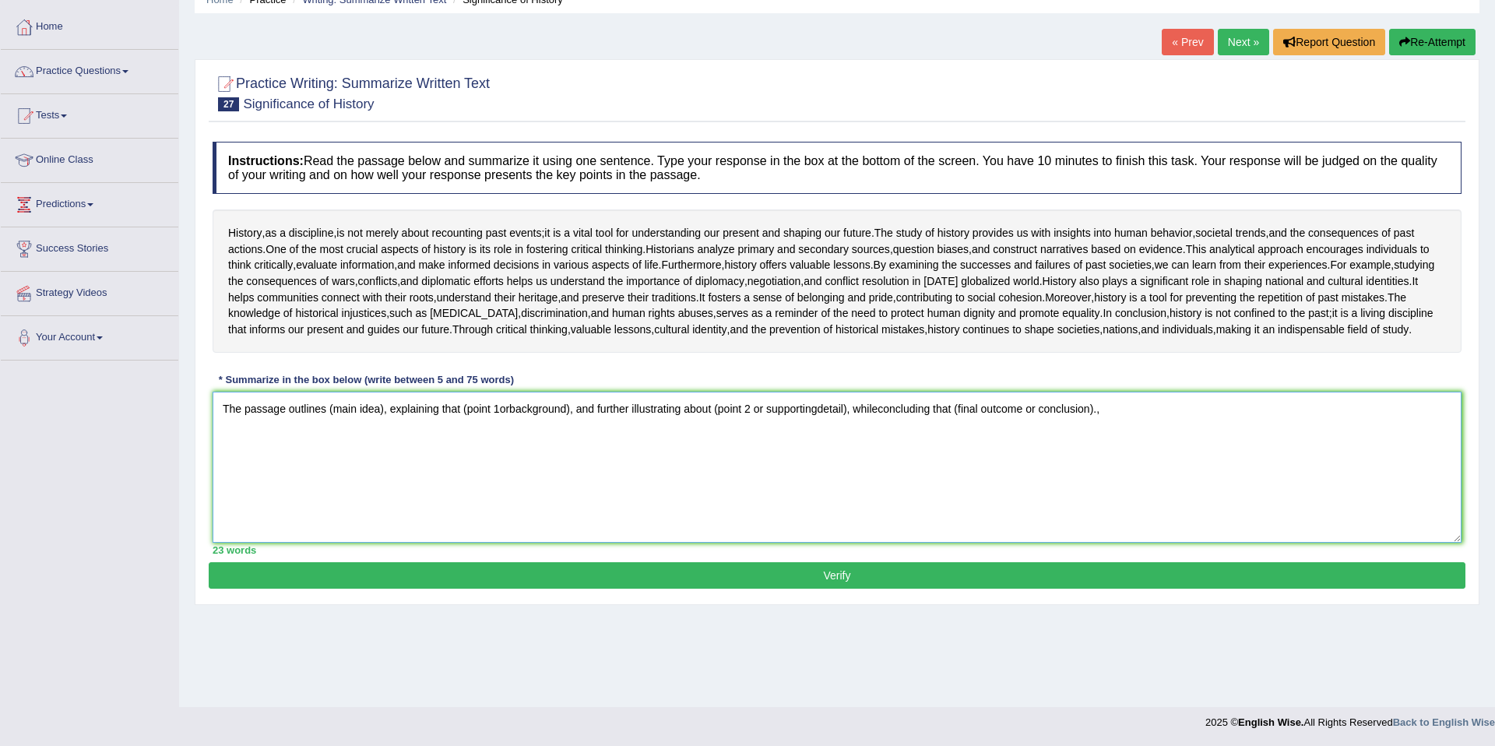
click at [382, 500] on textarea "The passage outlines (main idea), explaining that (point 1orbackground), and fu…" at bounding box center [837, 467] width 1249 height 151
paste textarea "as a discipline, is not merely about recounting past events; it is a vital tool…"
click at [336, 500] on textarea "The passage outlines (as a discipline, is not merely about recounting past even…" at bounding box center [837, 467] width 1249 height 151
click at [344, 500] on textarea "The passage outliness a discipline, is not merely about recounting past events;…" at bounding box center [837, 467] width 1249 height 151
click at [332, 500] on textarea "The passage outlines history as a discipline, is not merely about recounting pa…" at bounding box center [837, 467] width 1249 height 151
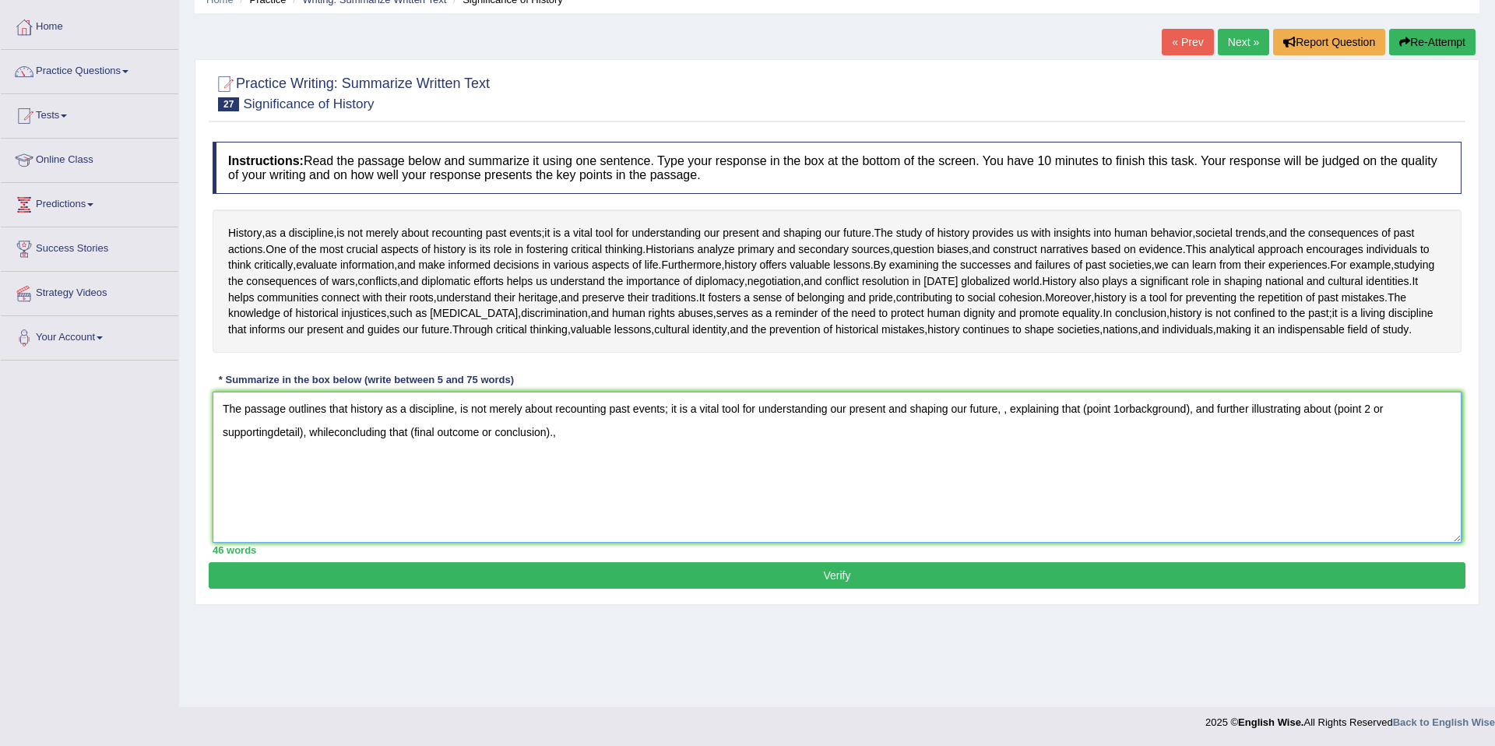
click at [1011, 504] on textarea "The passage outlines that history as a discipline, is not merely about recounti…" at bounding box center [837, 467] width 1249 height 151
click at [1090, 497] on textarea "The passage outlines that history as a discipline, is not merely about recounti…" at bounding box center [837, 467] width 1249 height 151
click at [1274, 500] on textarea "The passage outlines that history as a discipline, is not merely about recounti…" at bounding box center [837, 467] width 1249 height 151
drag, startPoint x: 368, startPoint y: 522, endPoint x: 261, endPoint y: 523, distance: 107.4
click at [261, 523] on textarea "The passage outlines that history as a discipline, is not merely about recounti…" at bounding box center [837, 467] width 1249 height 151
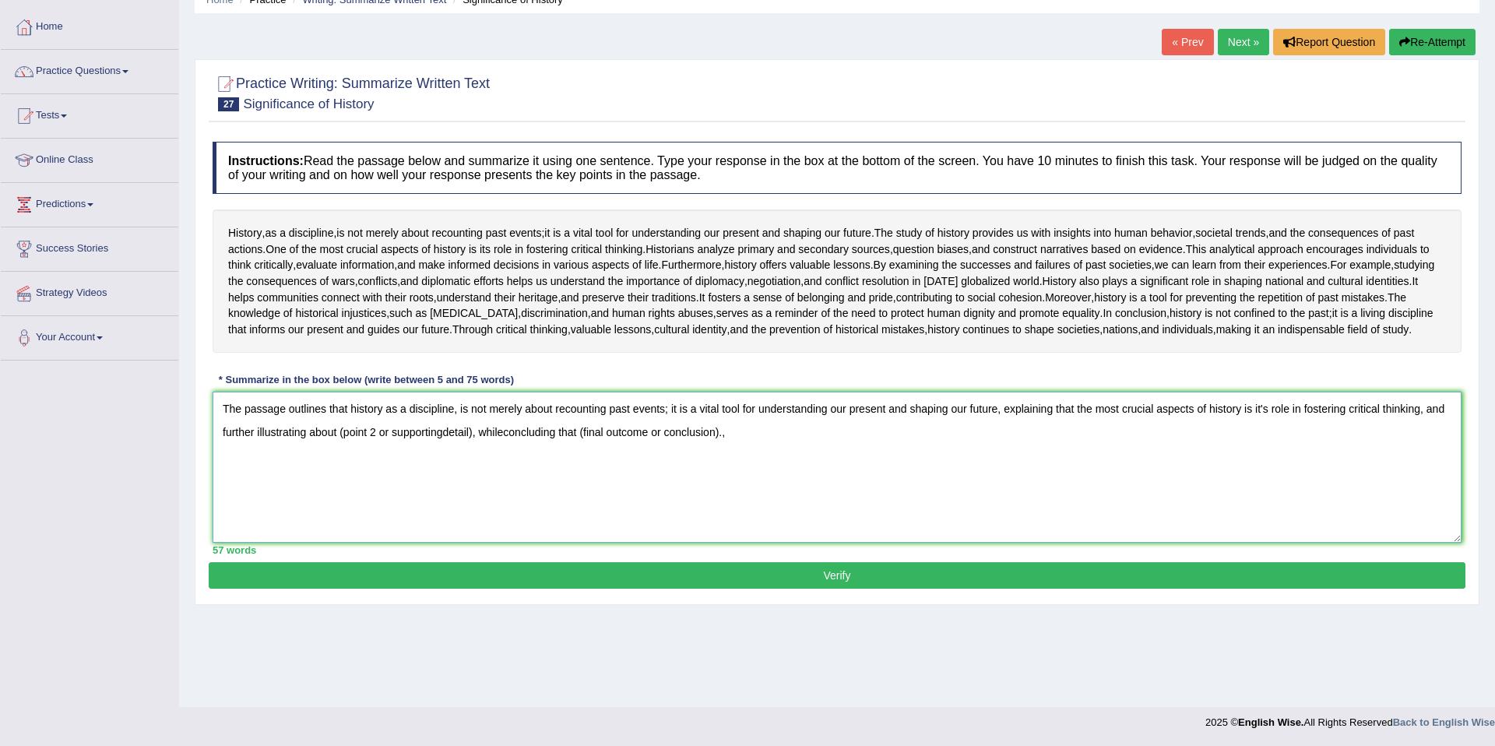
drag, startPoint x: 333, startPoint y: 523, endPoint x: 499, endPoint y: 522, distance: 165.8
click at [499, 522] on textarea "The passage outlines that history as a discipline, is not merely about recounti…" at bounding box center [837, 467] width 1249 height 151
click at [679, 524] on textarea "The passage outlines that history as a discipline, is not merely about recounti…" at bounding box center [837, 467] width 1249 height 151
click at [651, 522] on textarea "The passage outlines that history as a discipline, is not merely about recounti…" at bounding box center [837, 467] width 1249 height 151
click at [673, 521] on textarea "The passage outlines that history as a discipline, is not merely about recounti…" at bounding box center [837, 467] width 1249 height 151
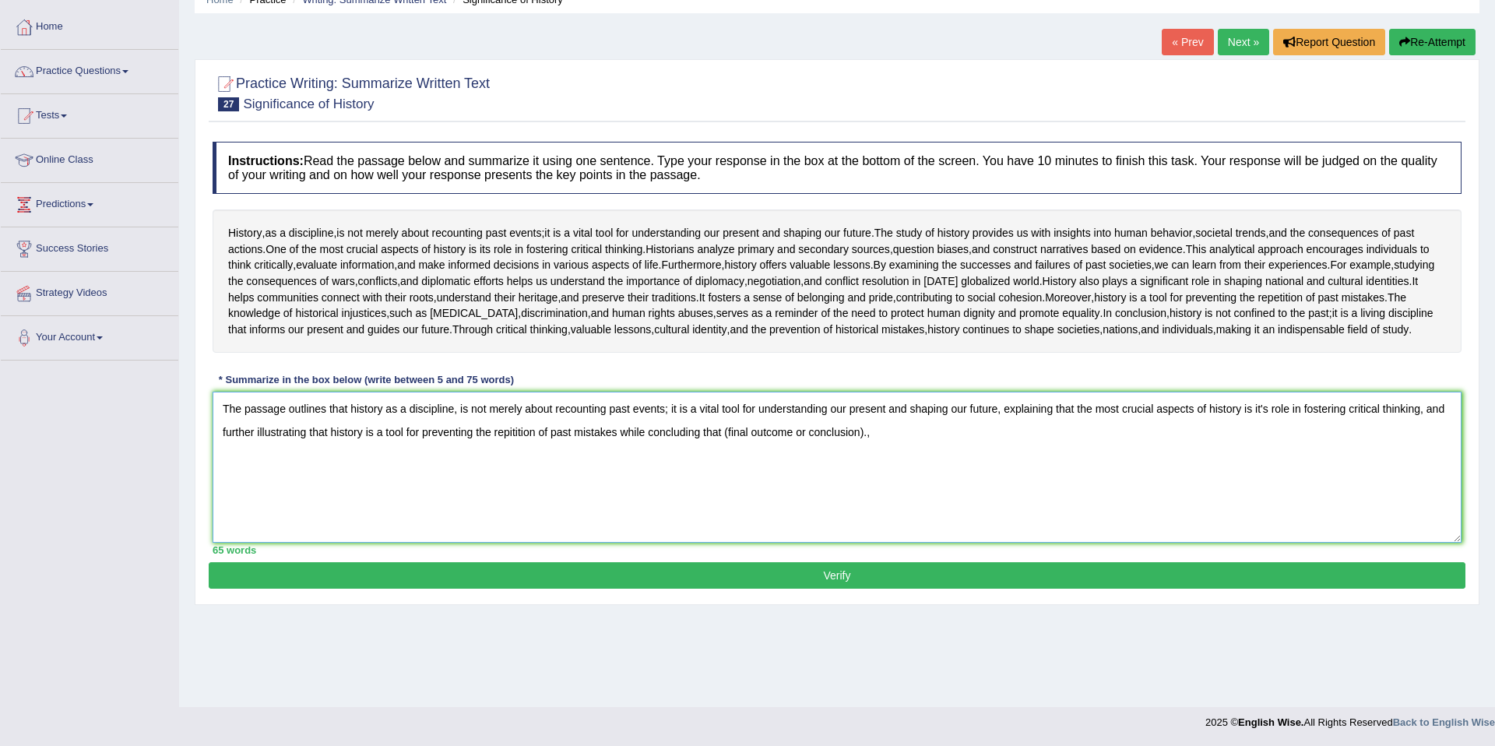
drag, startPoint x: 758, startPoint y: 522, endPoint x: 895, endPoint y: 526, distance: 137.9
click at [895, 526] on textarea "The passage outlines that history as a discipline, is not merely about recounti…" at bounding box center [837, 467] width 1249 height 151
click at [888, 522] on textarea "The passage outlines that history as a discipline, is not merely about recounti…" at bounding box center [837, 467] width 1249 height 151
click at [753, 522] on textarea "The passage outlines that history as a discipline, is not merely about recounti…" at bounding box center [837, 467] width 1249 height 151
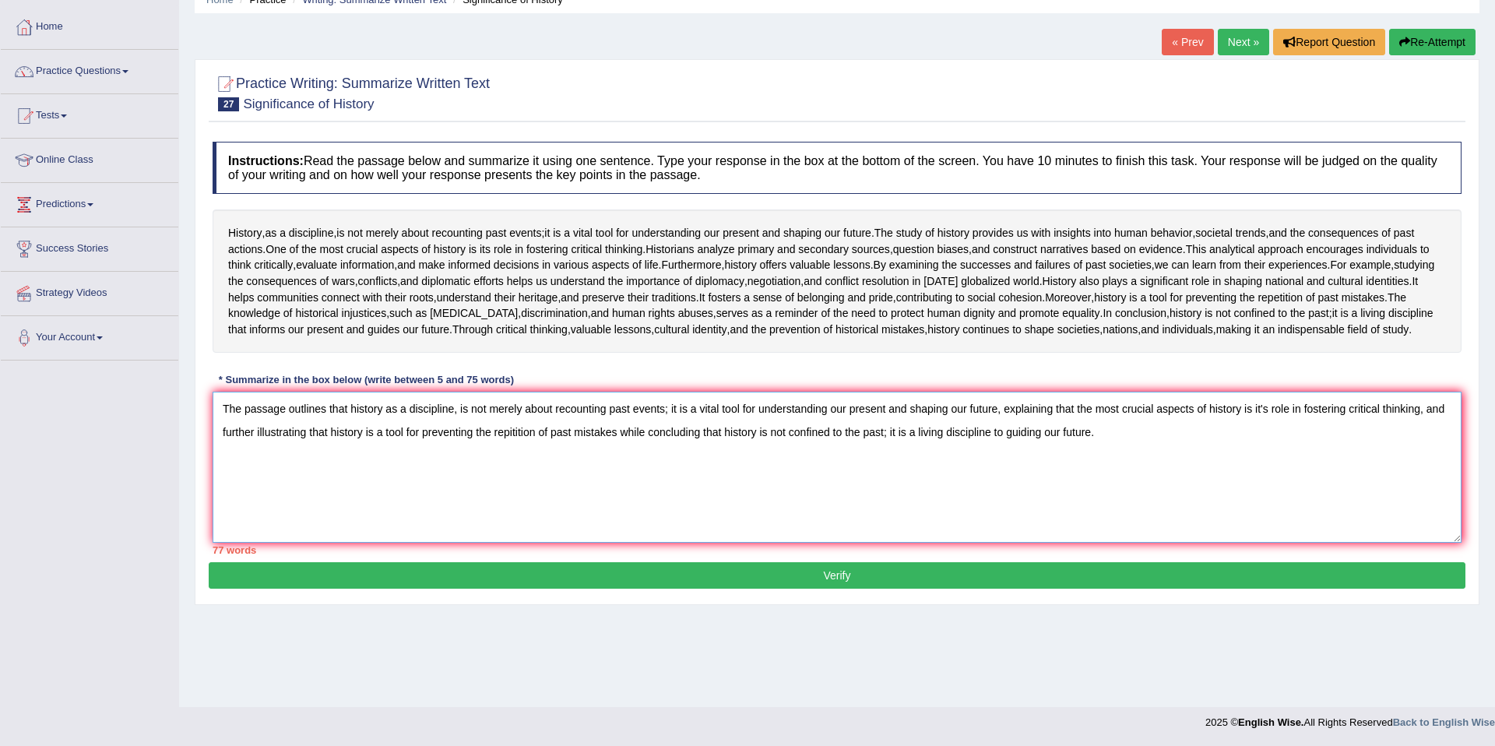
click at [350, 501] on textarea "The passage outlines that history as a discipline, is not merely about recounti…" at bounding box center [837, 467] width 1249 height 151
click at [723, 499] on textarea "The passage outlines history as a discipline, is not merely about recounting pa…" at bounding box center [837, 467] width 1249 height 151
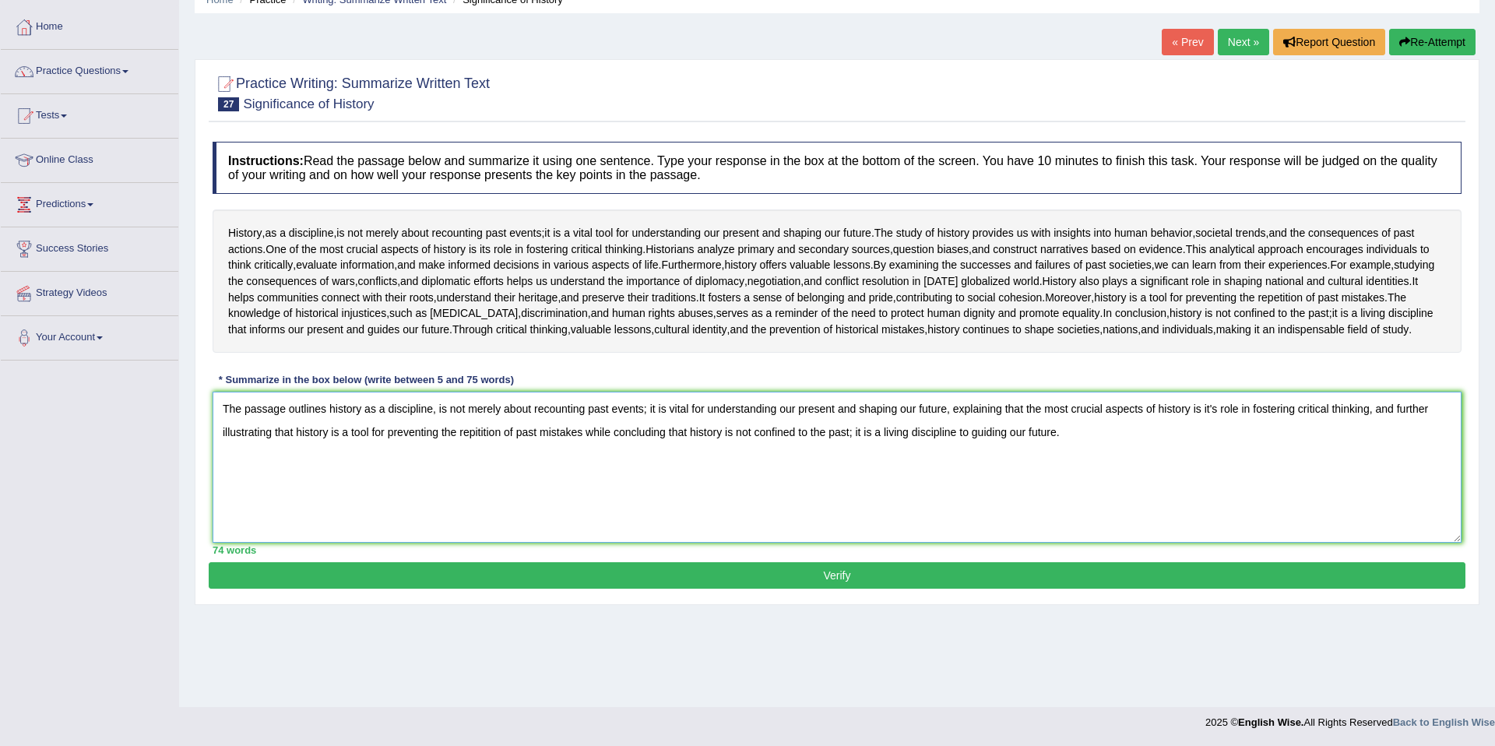
type textarea "The passage outlines history as a discipline, is not merely about recounting pa…"
click at [786, 589] on button "Verify" at bounding box center [837, 575] width 1257 height 26
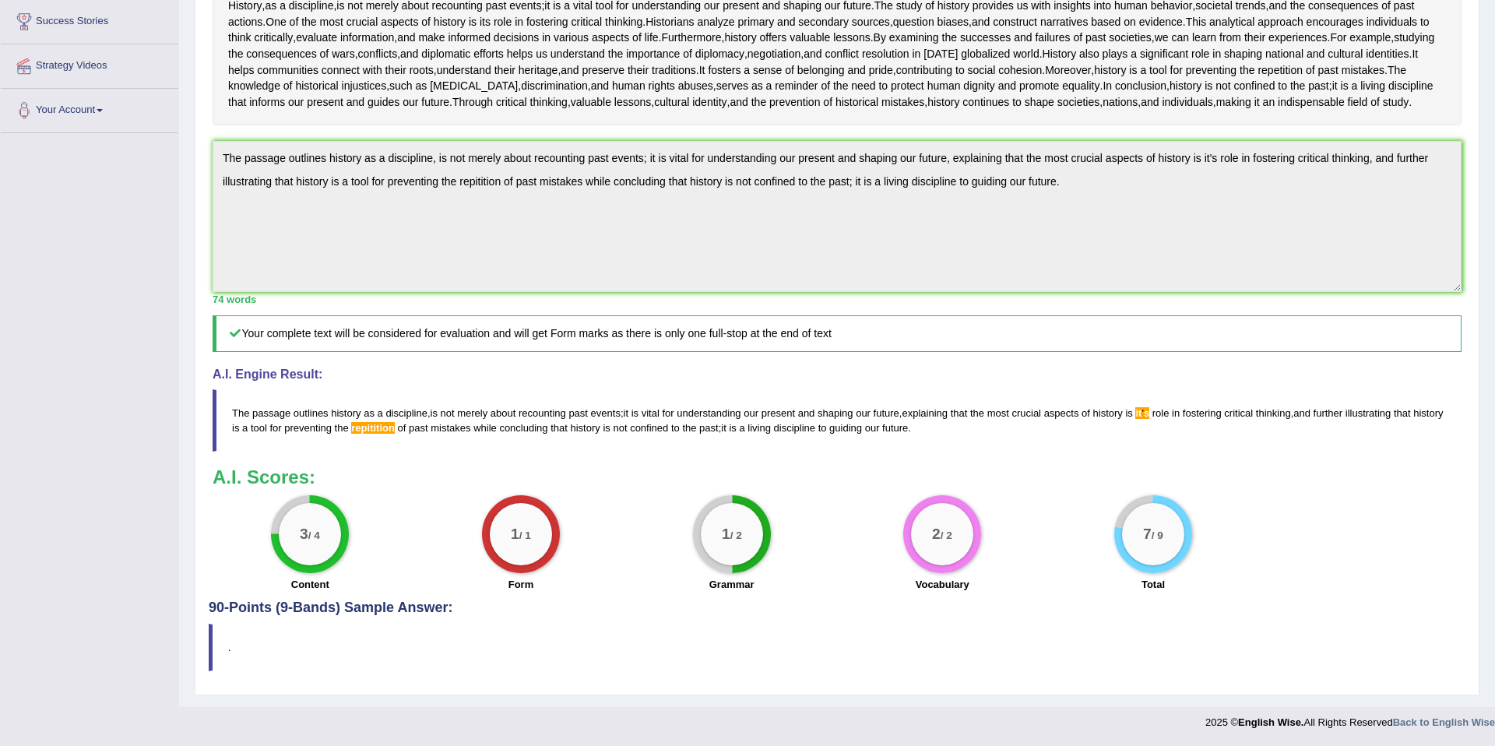
scroll to position [460, 0]
